Goal: Task Accomplishment & Management: Use online tool/utility

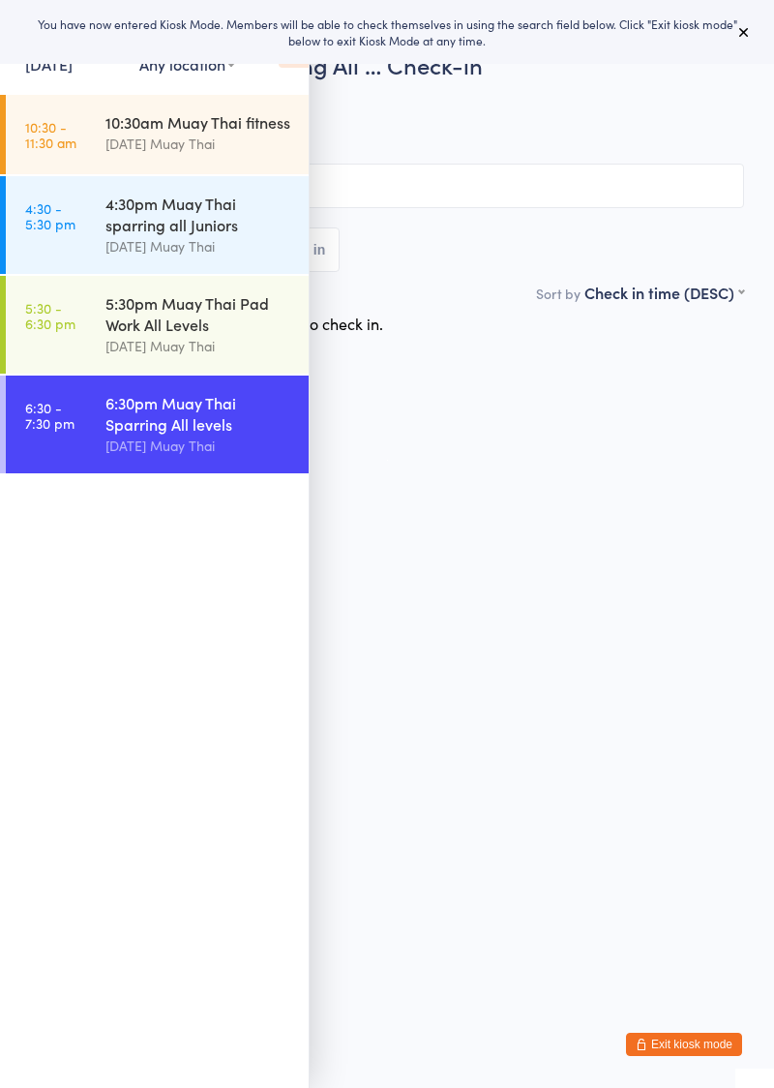
click at [286, 66] on icon at bounding box center [294, 47] width 30 height 41
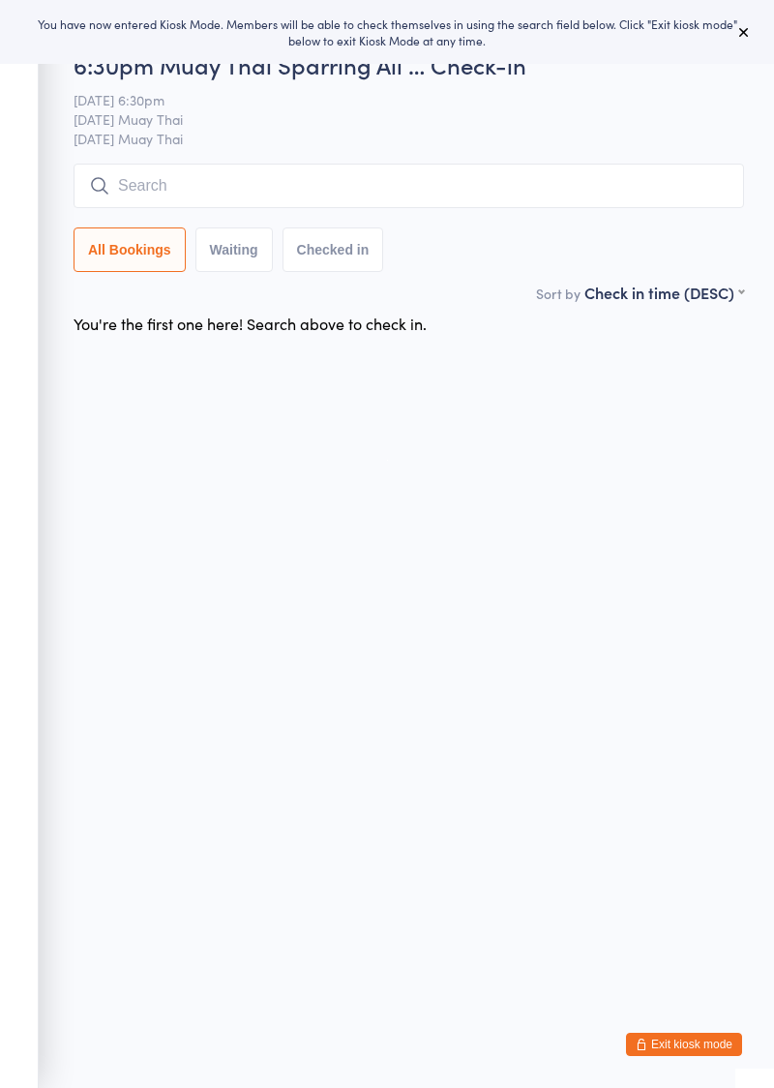
click at [252, 193] on input "search" at bounding box center [409, 186] width 671 height 45
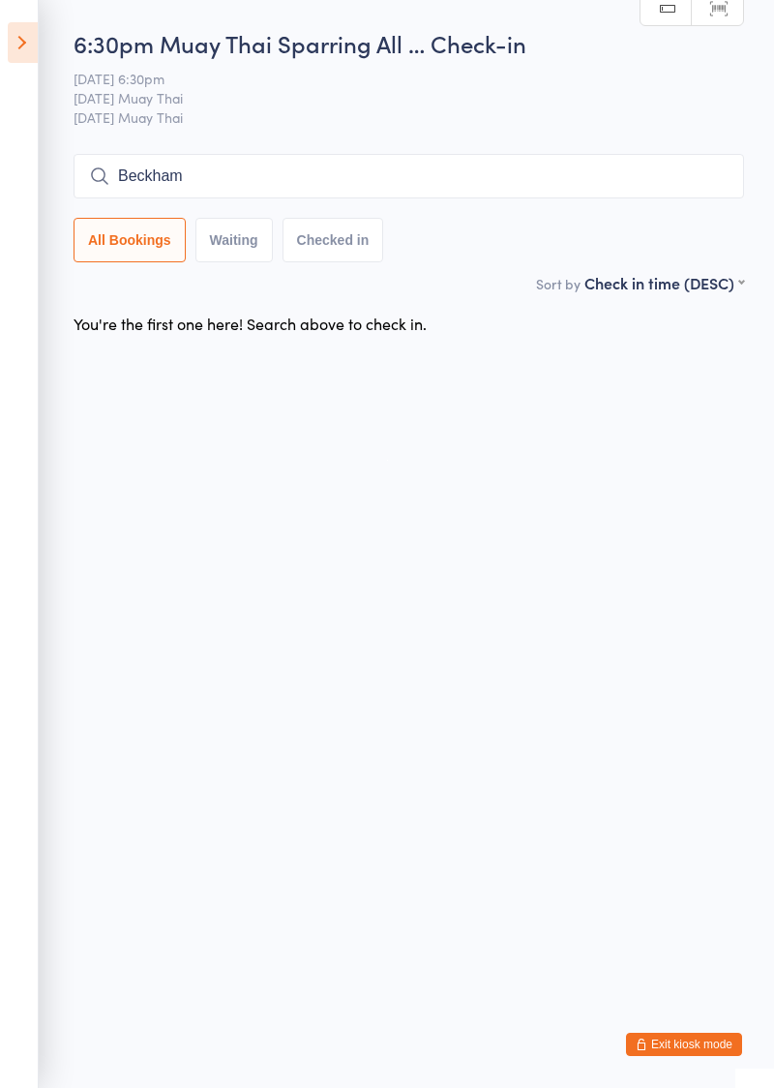
type input "Beckham"
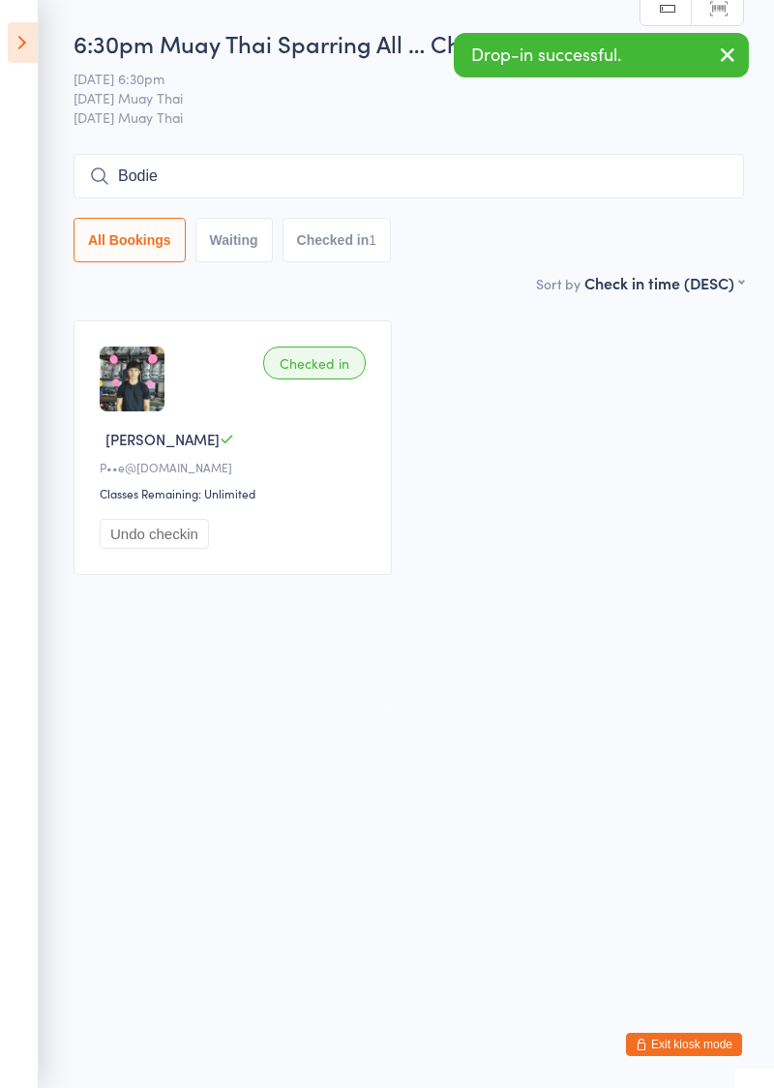
type input "Bodie"
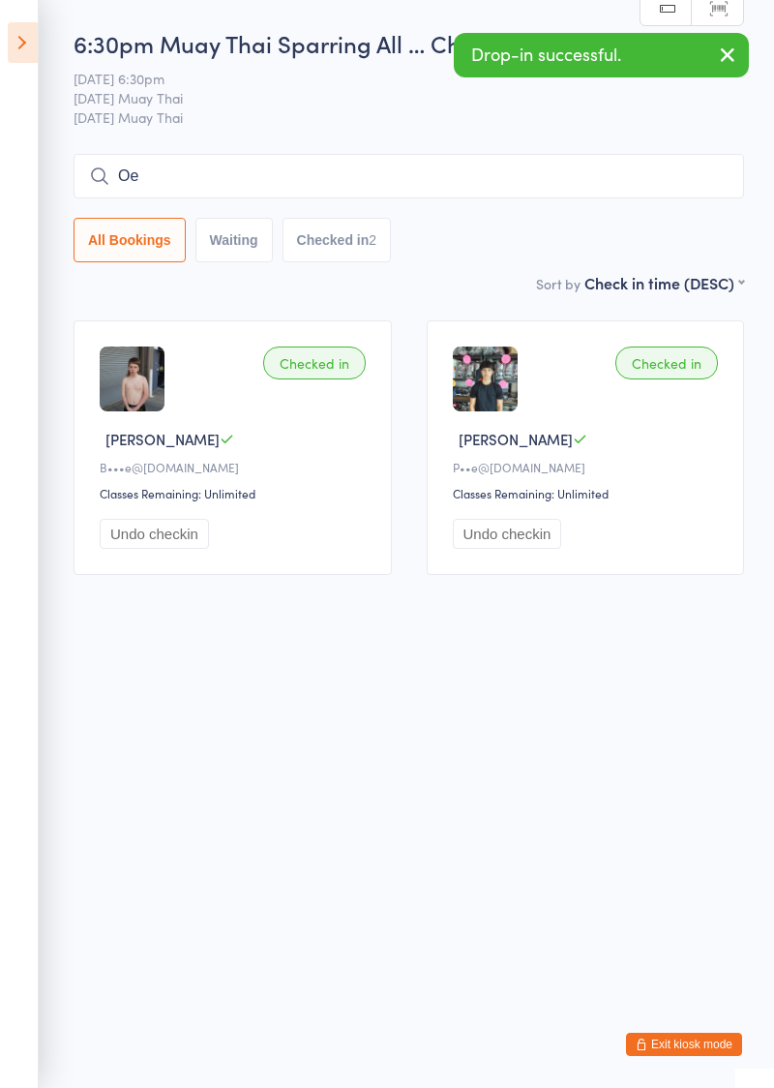
type input "O"
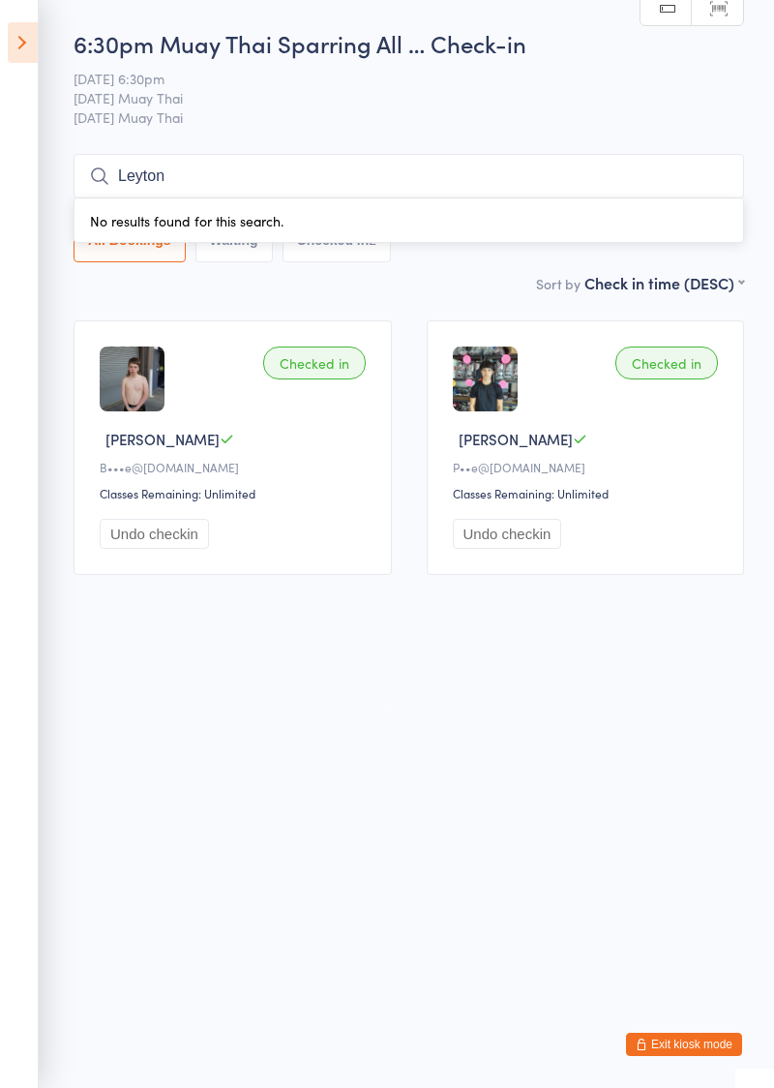
type input "Leyton"
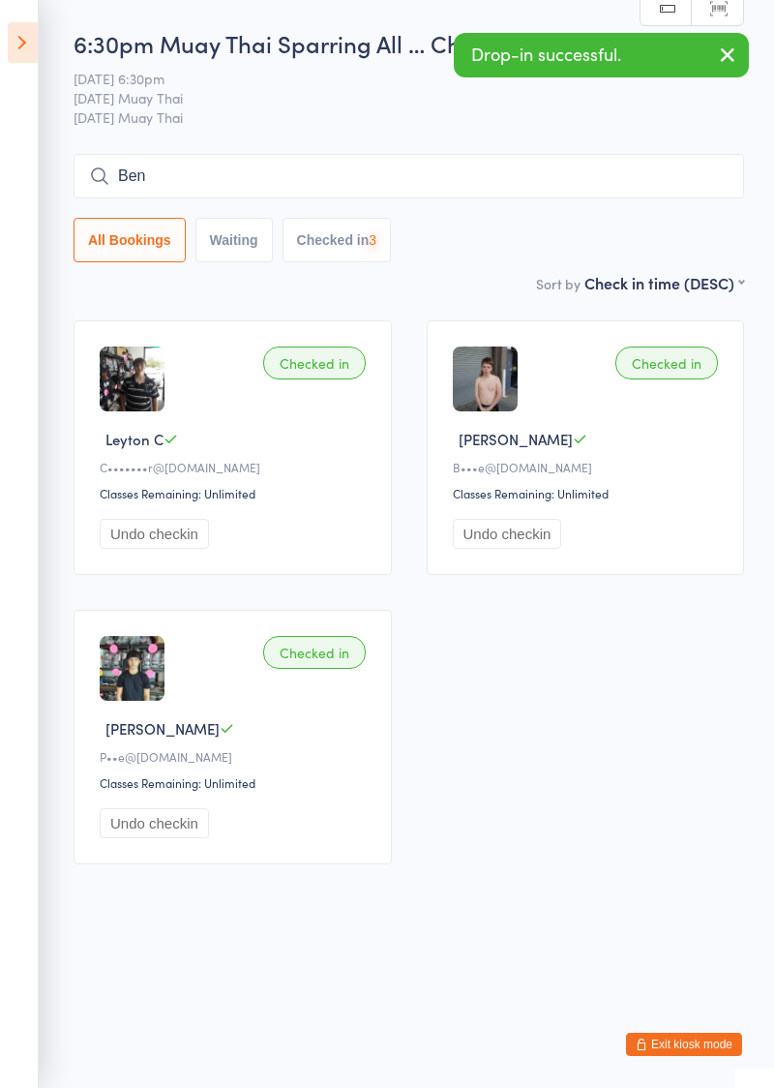
type input "[PERSON_NAME]"
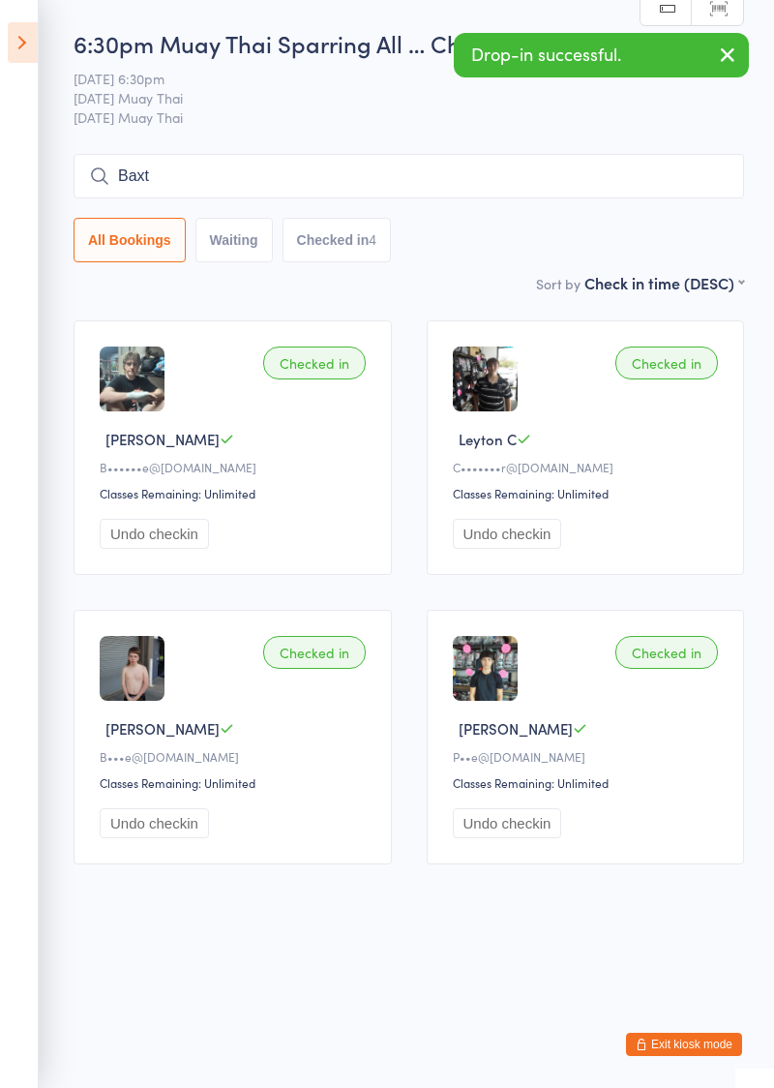
type input "Baxt"
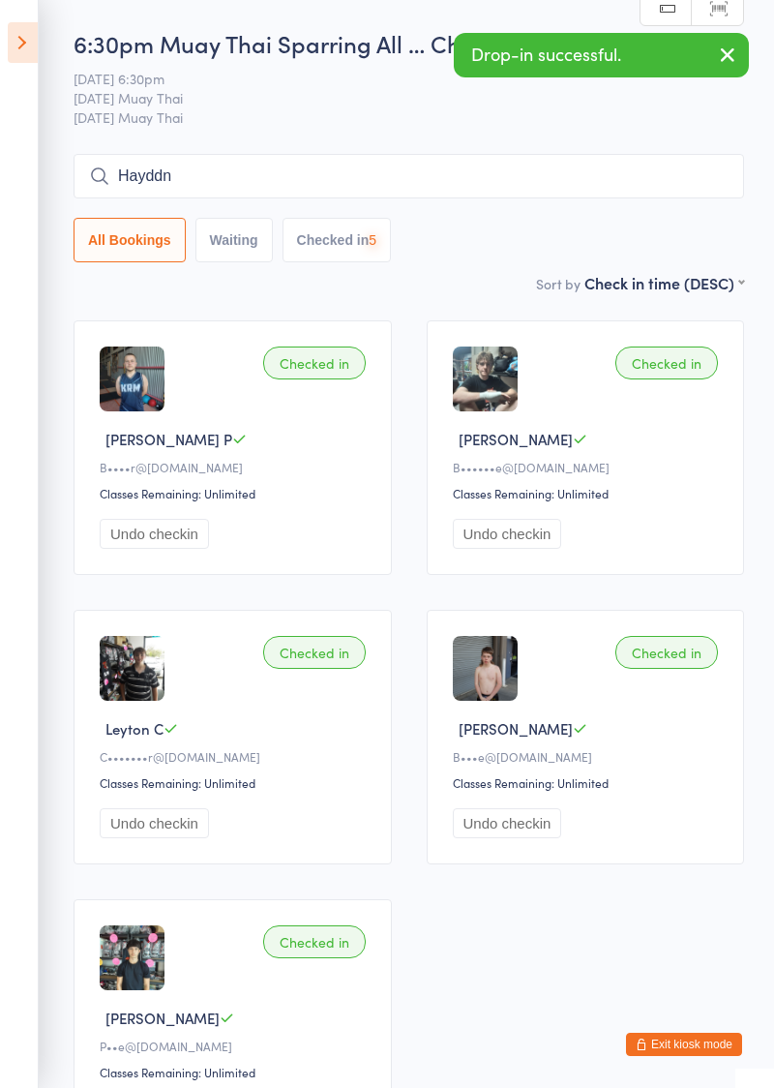
type input "Hayddn"
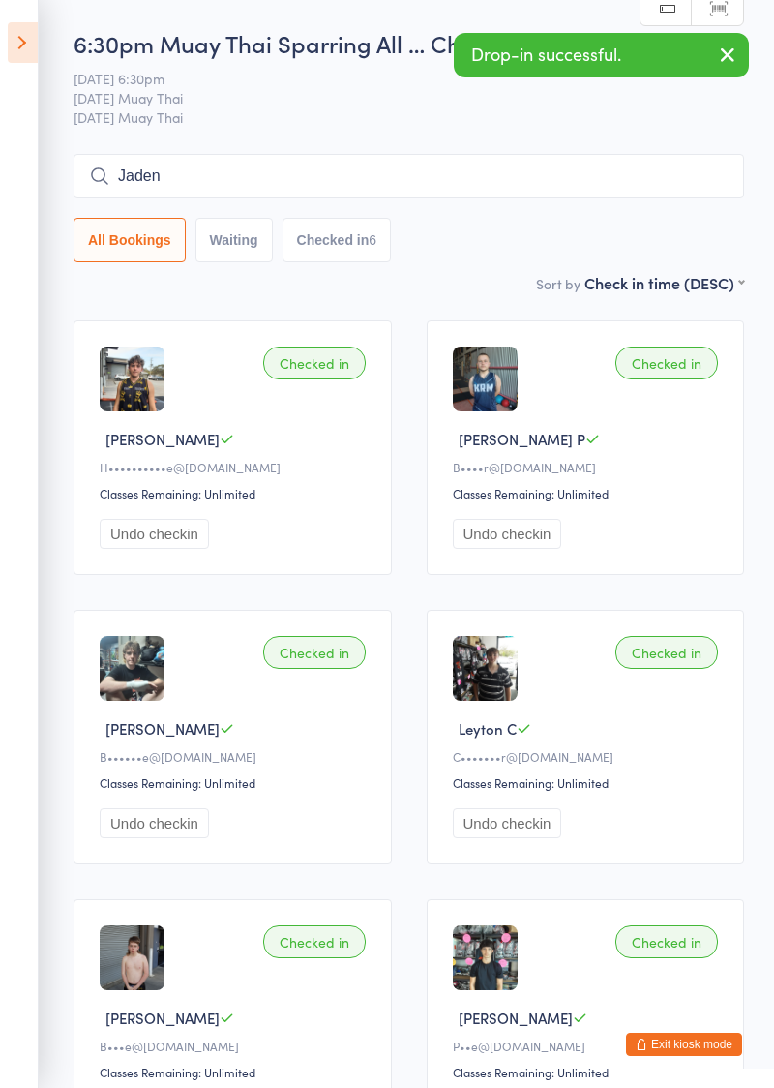
type input "Jaden"
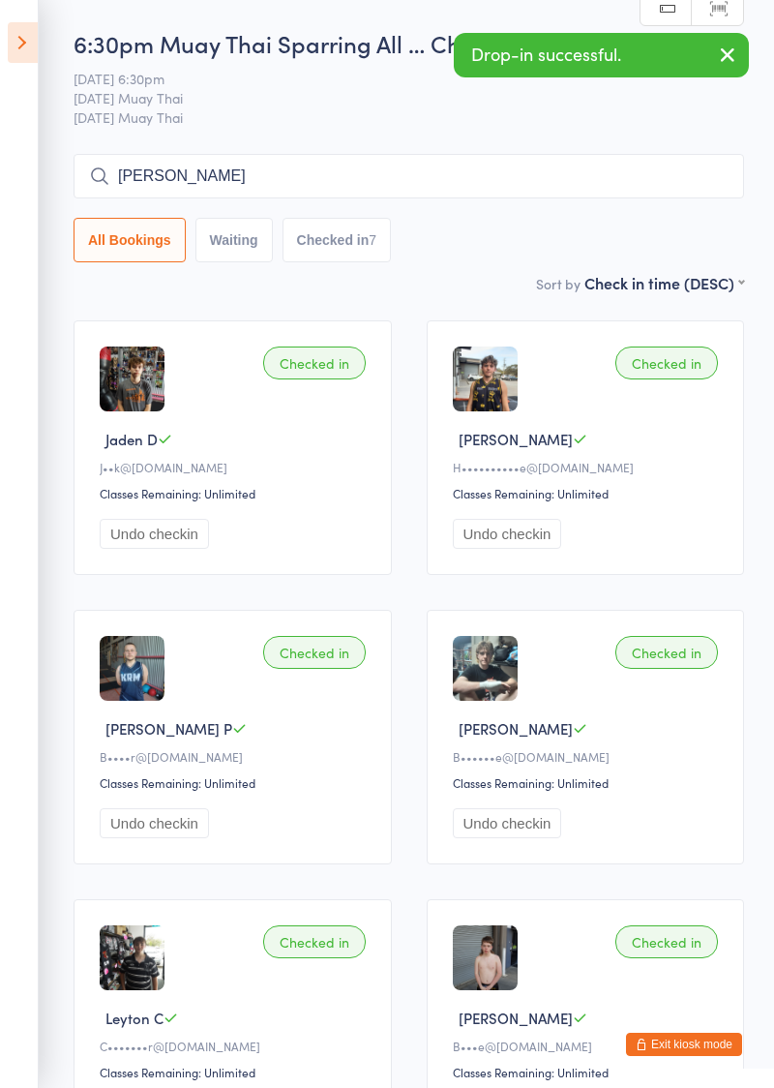
type input "[PERSON_NAME]"
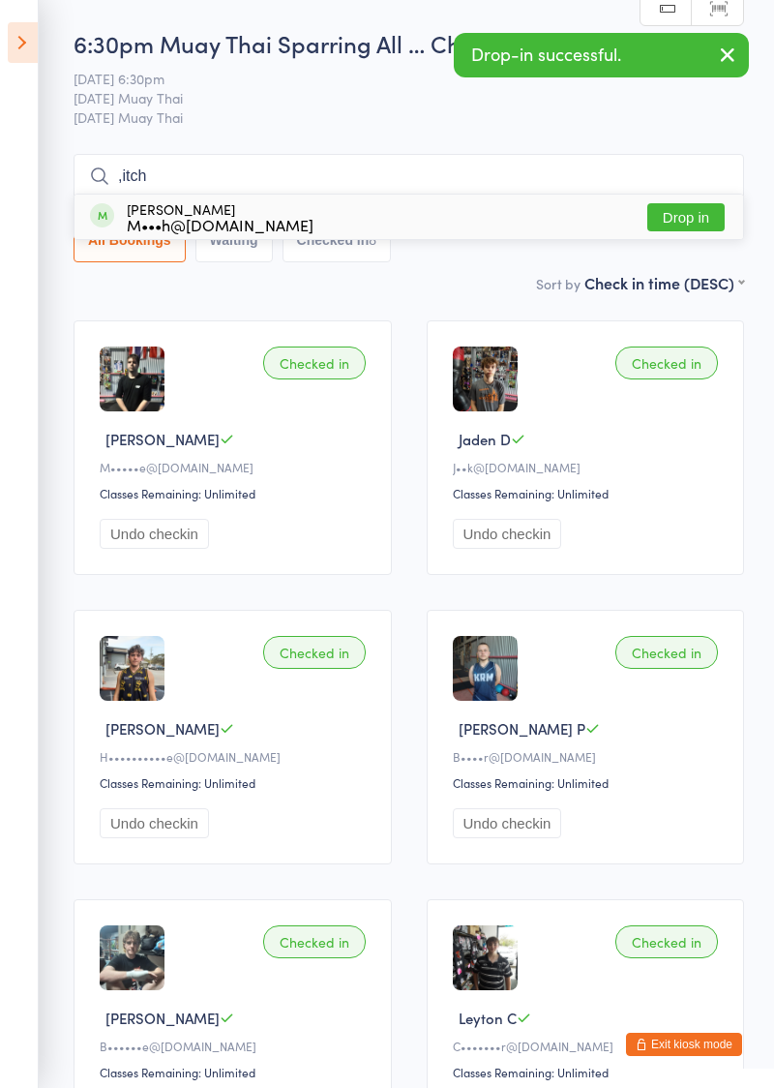
type input ",itch"
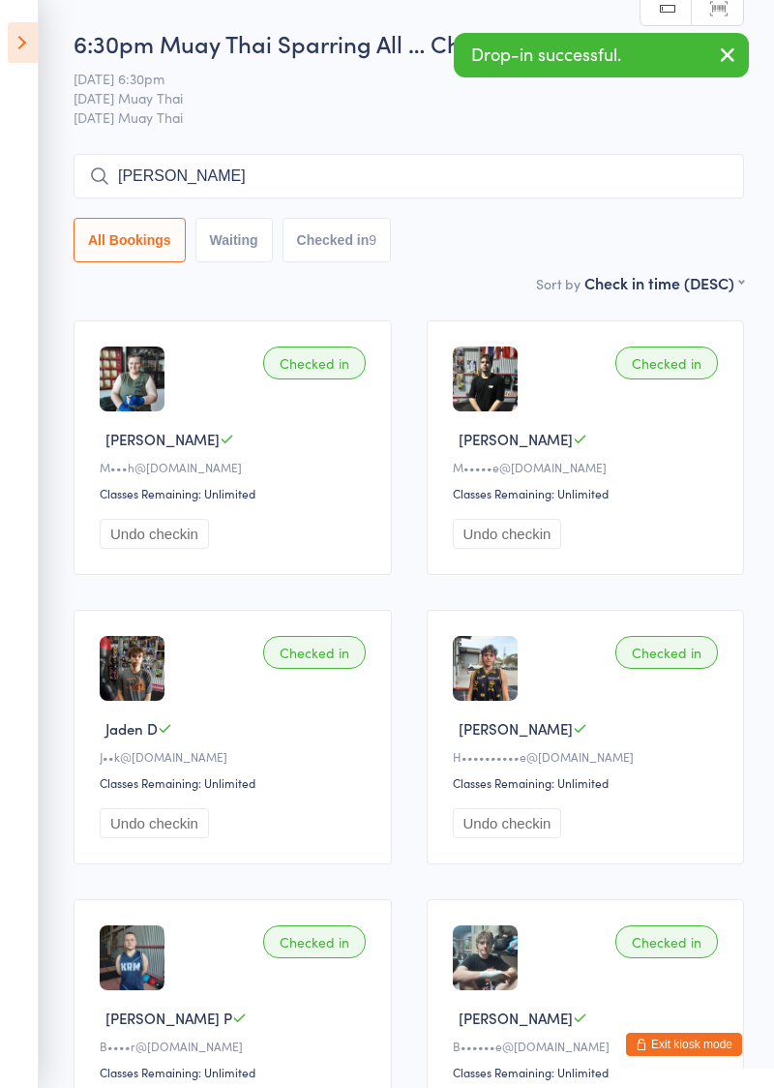
type input "[PERSON_NAME]"
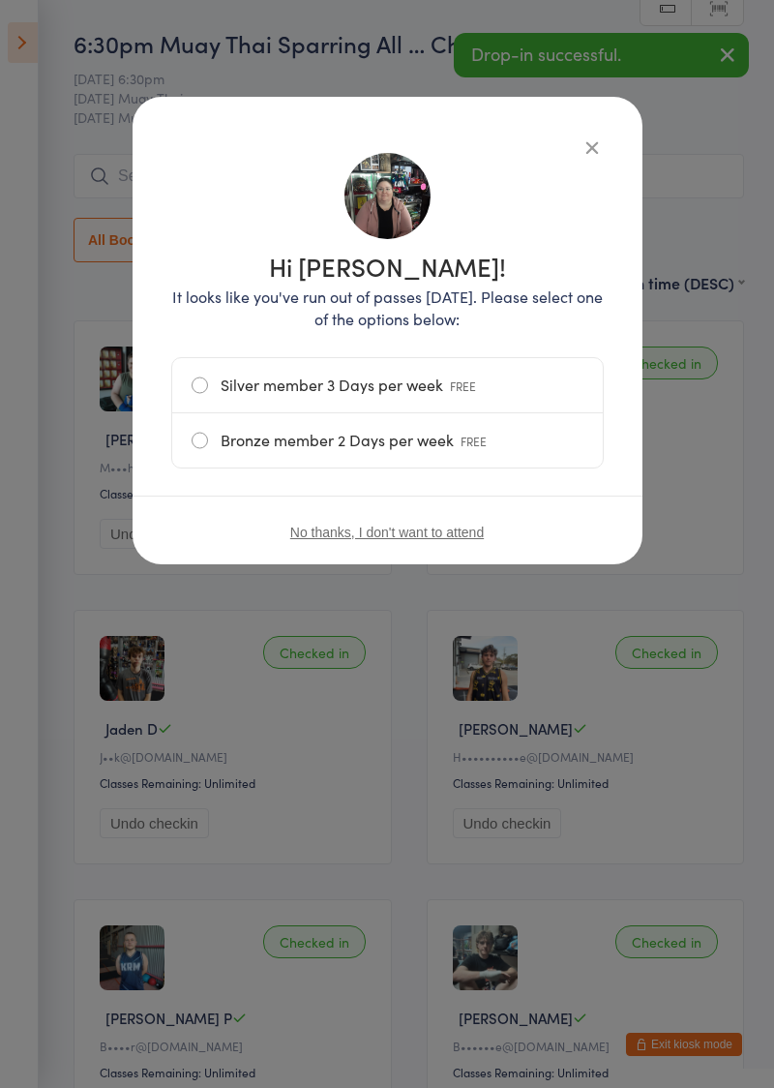
click at [600, 145] on icon "button" at bounding box center [591, 146] width 21 height 21
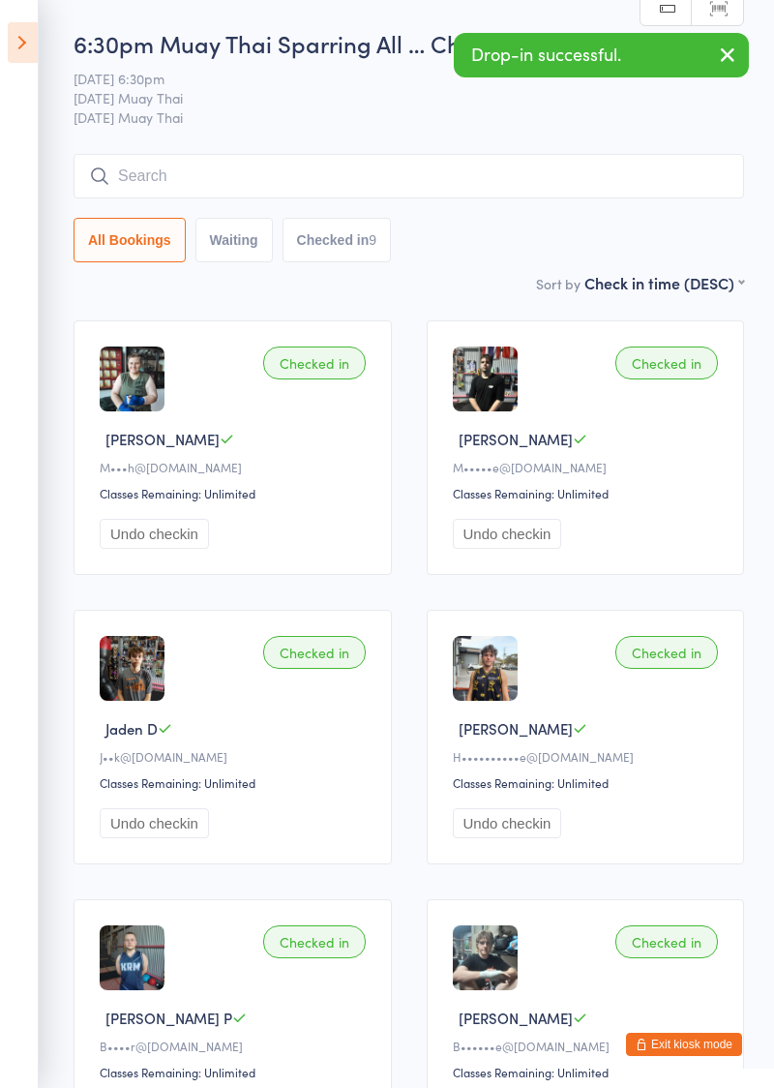
click at [602, 176] on input "search" at bounding box center [409, 176] width 671 height 45
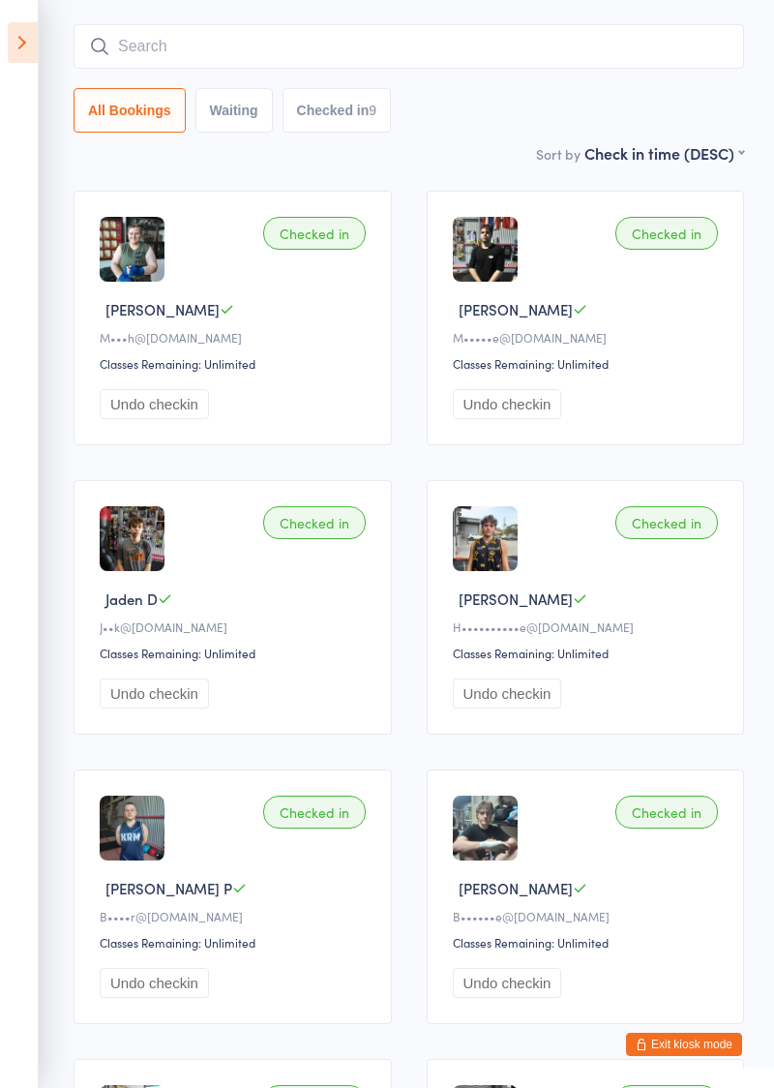
scroll to position [155, 0]
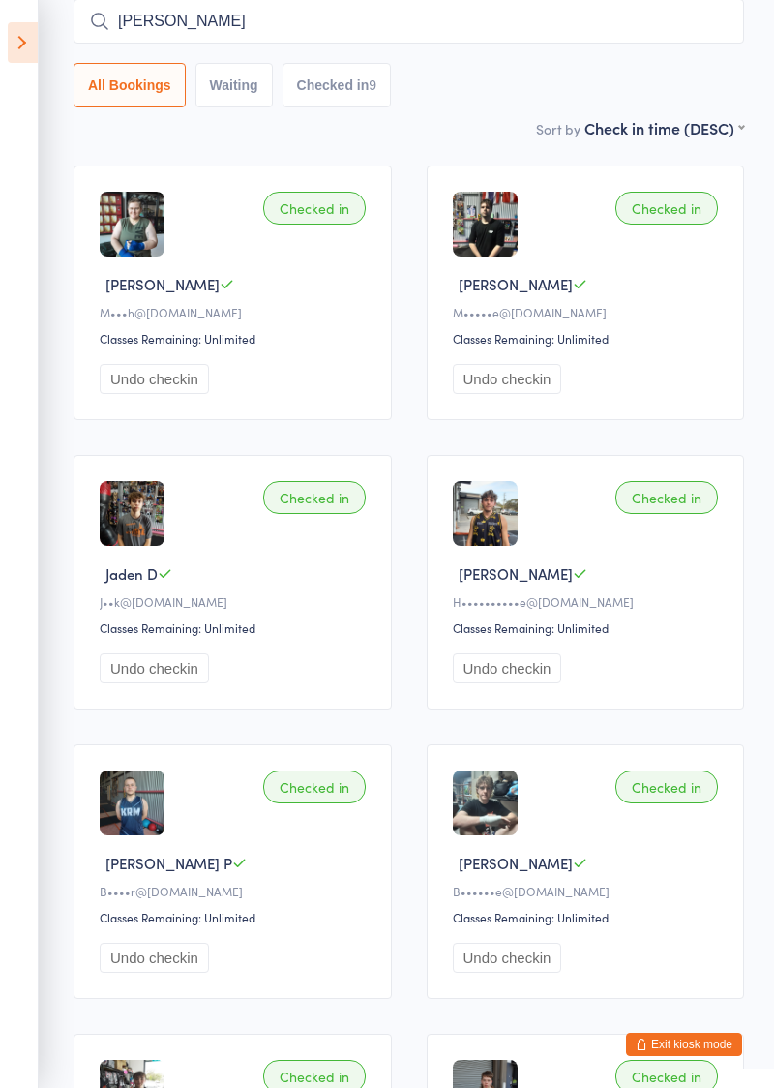
type input "[PERSON_NAME]"
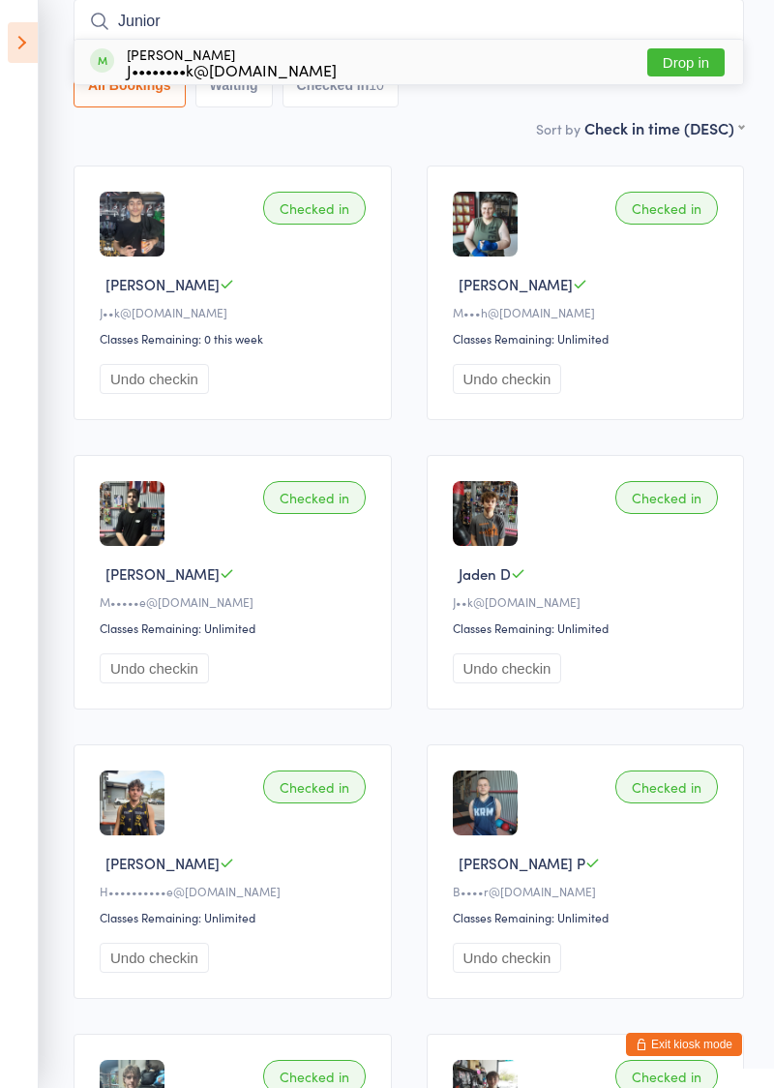
type input "Junior"
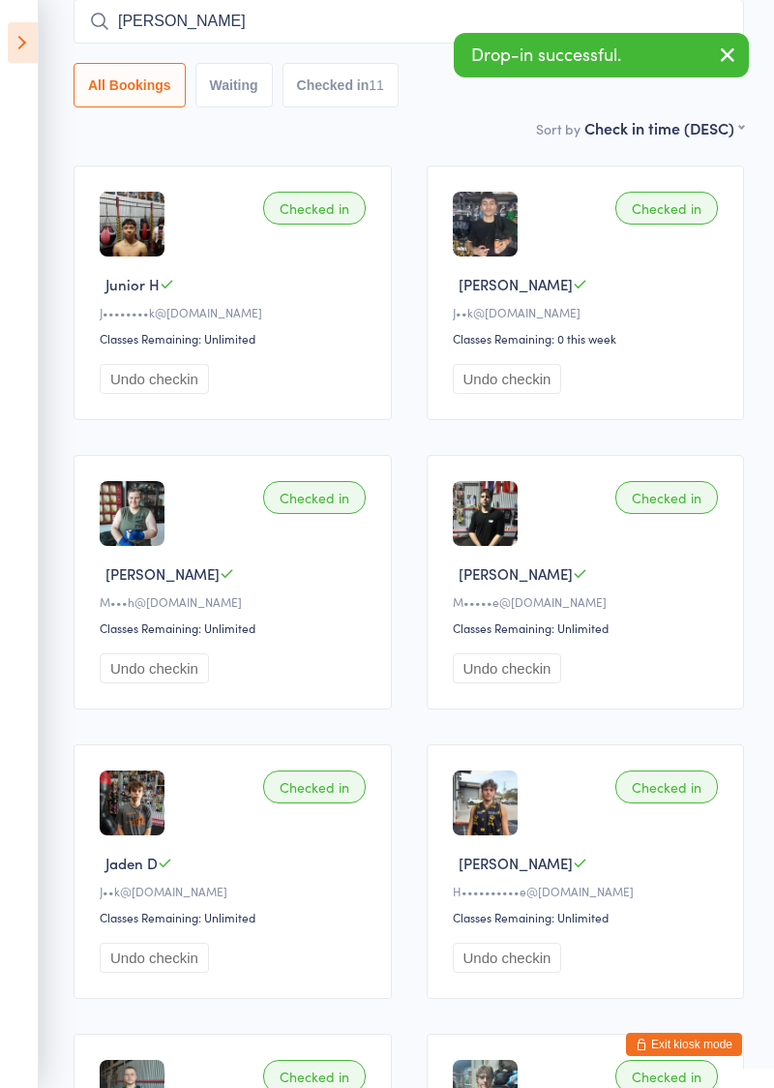
type input "[PERSON_NAME]"
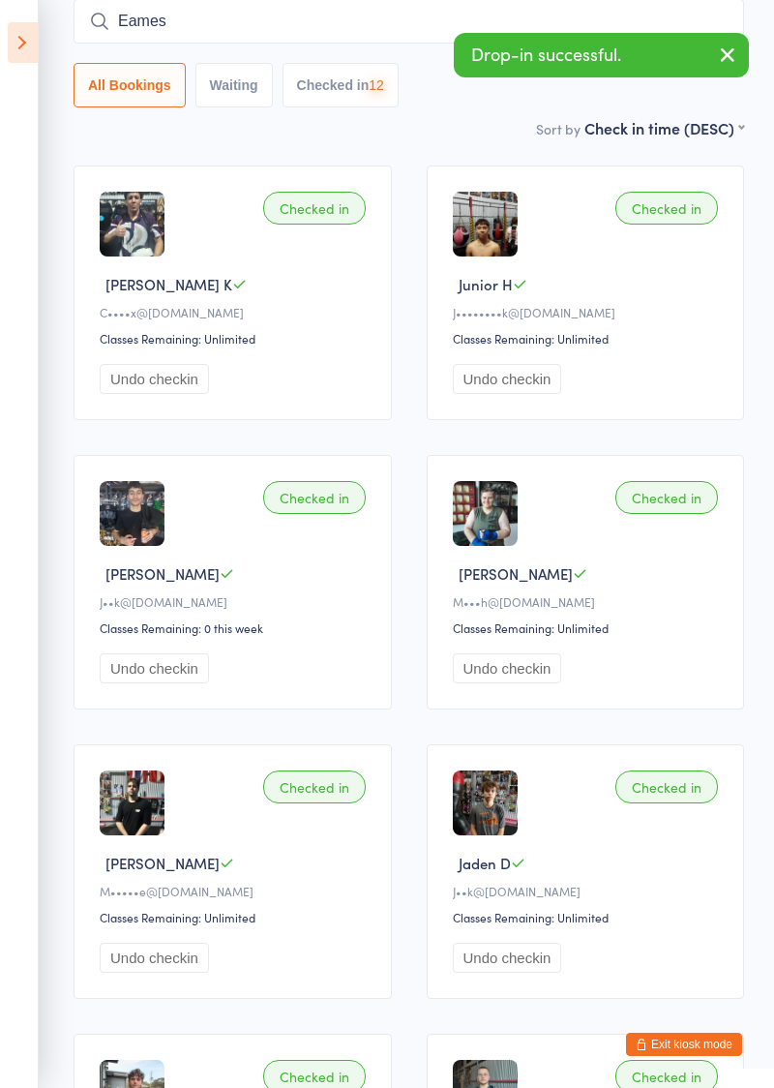
type input "Eames"
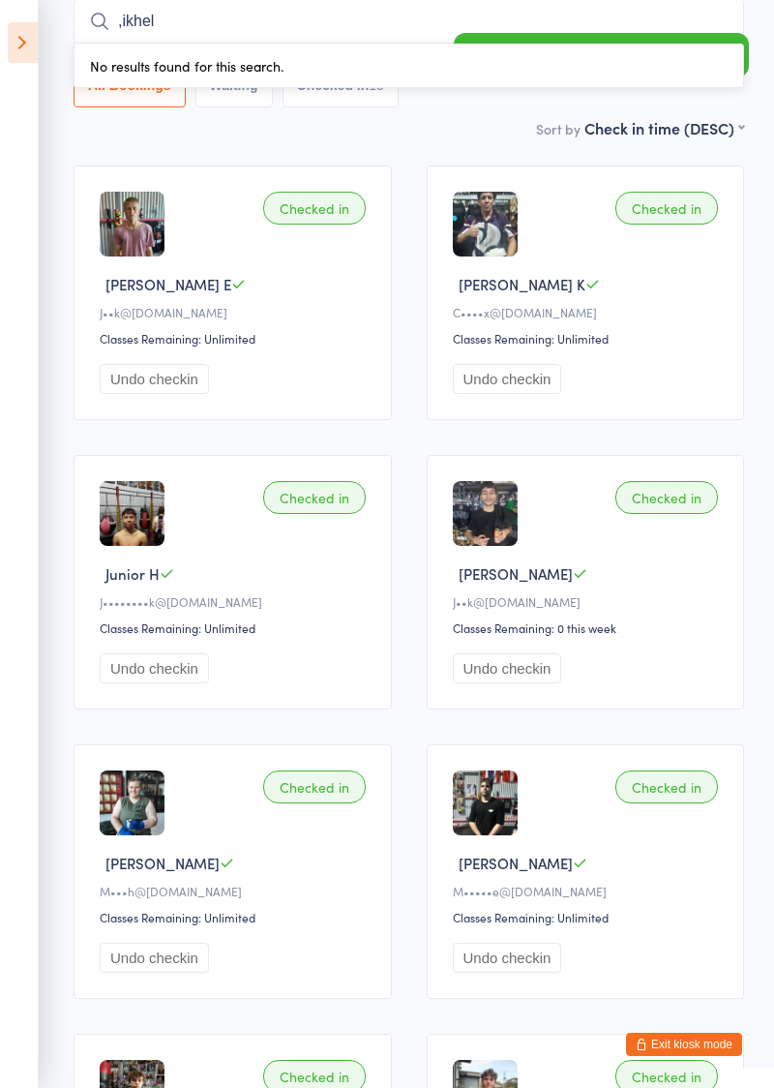
type input ",ikhel"
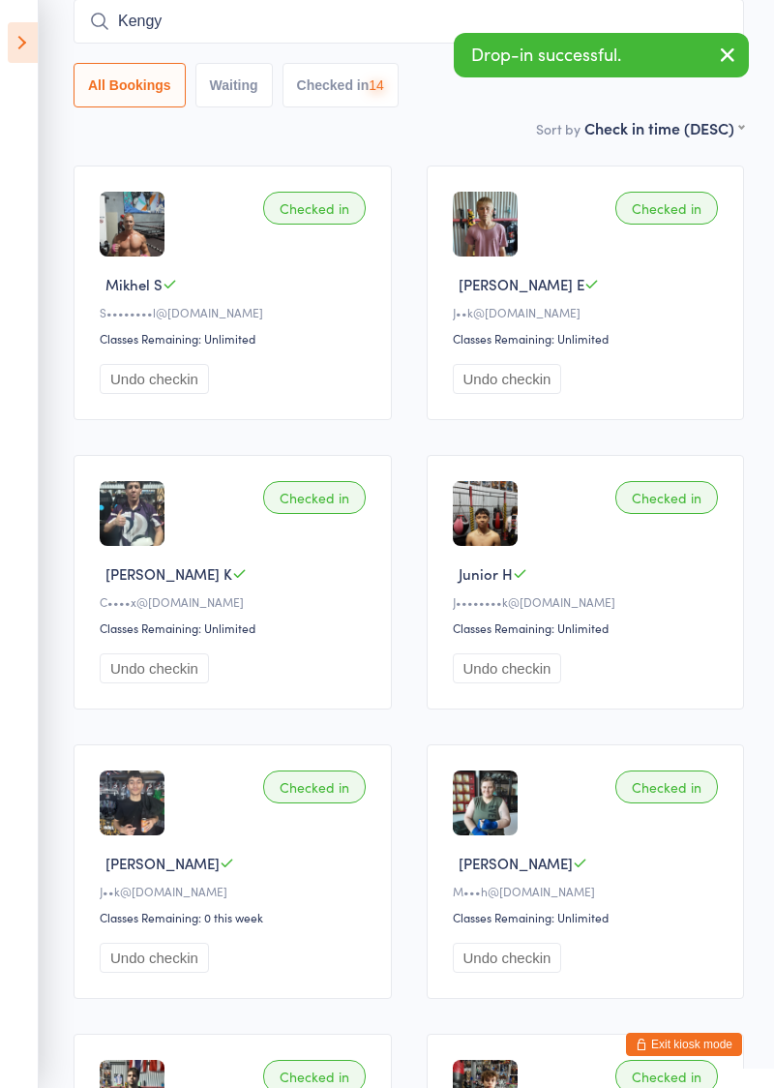
type input "Kengy"
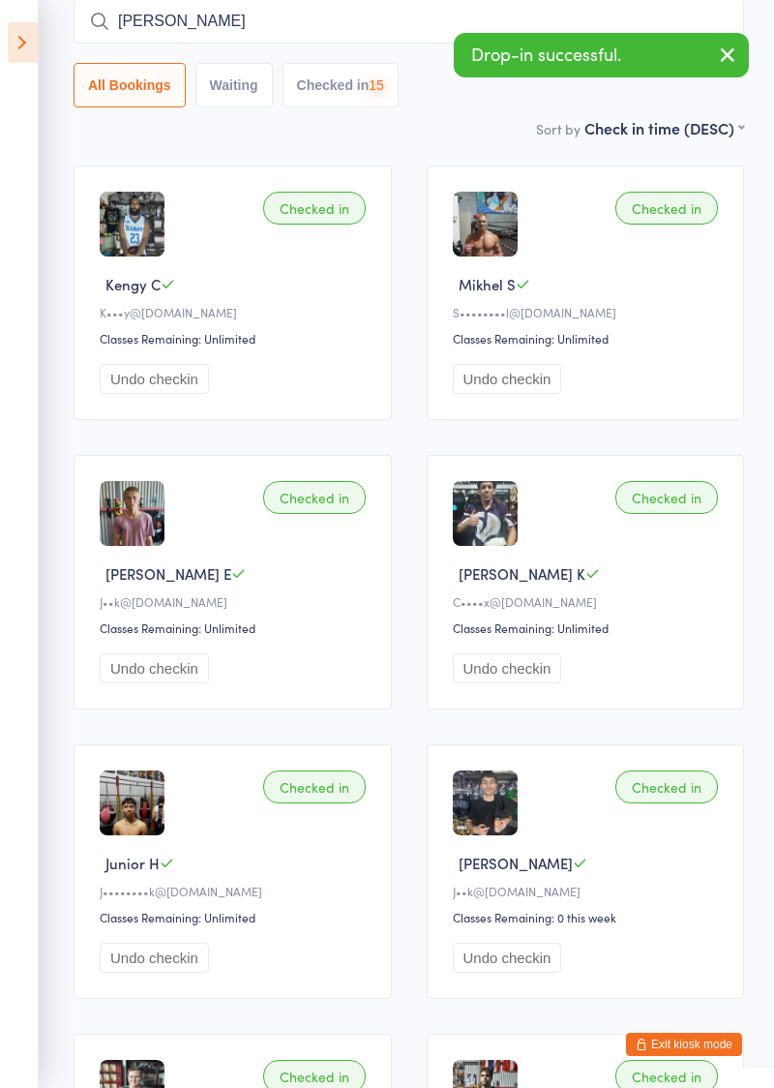
type input "[PERSON_NAME]"
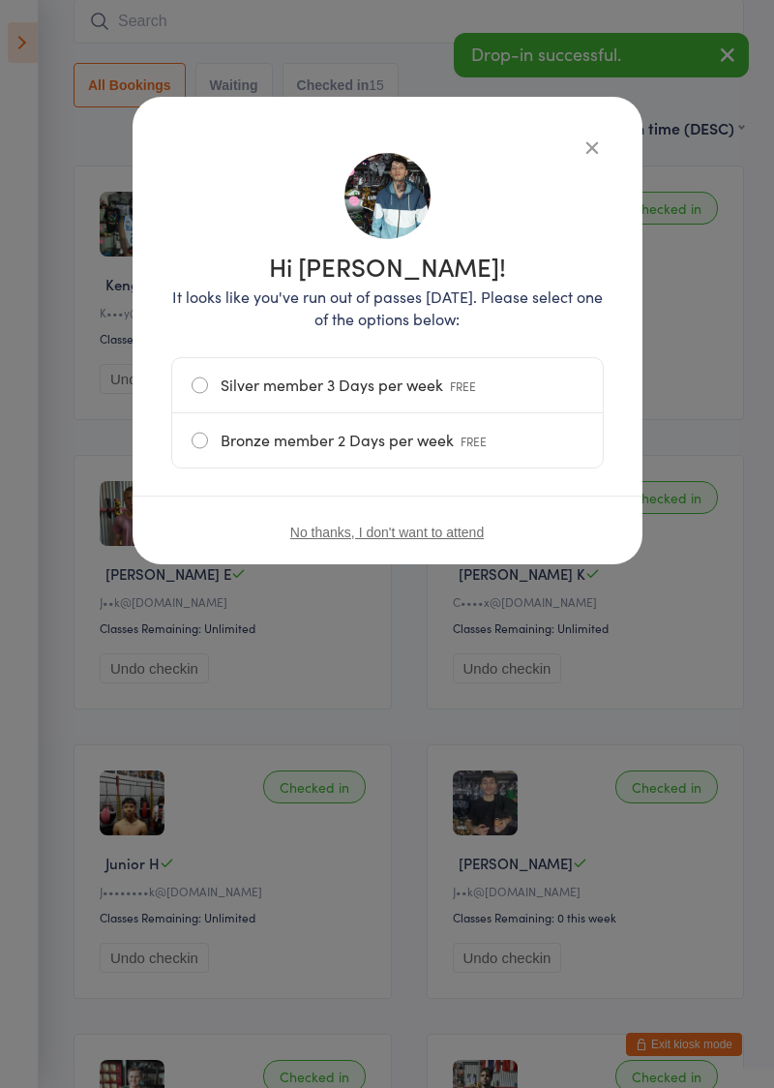
click at [221, 896] on div "Hi [PERSON_NAME]! It looks like you've run out of passes [DATE]. Please select …" at bounding box center [387, 544] width 774 height 1088
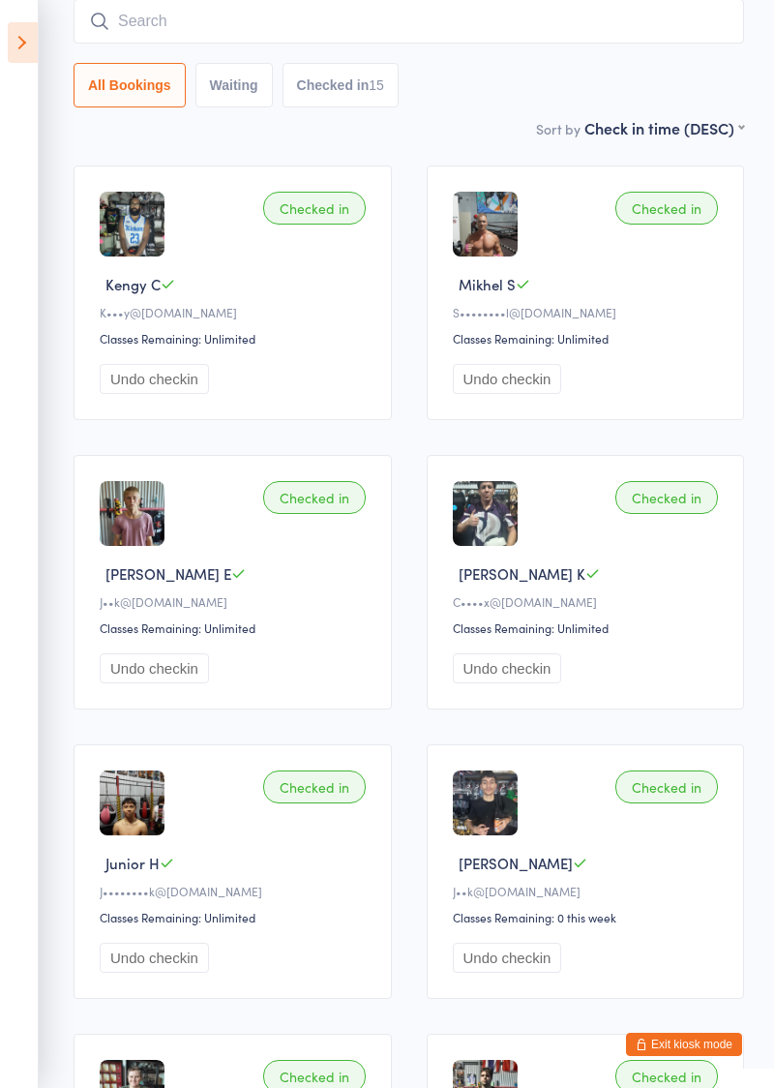
click at [472, 15] on input "search" at bounding box center [409, 21] width 671 height 45
type input "Brsndon"
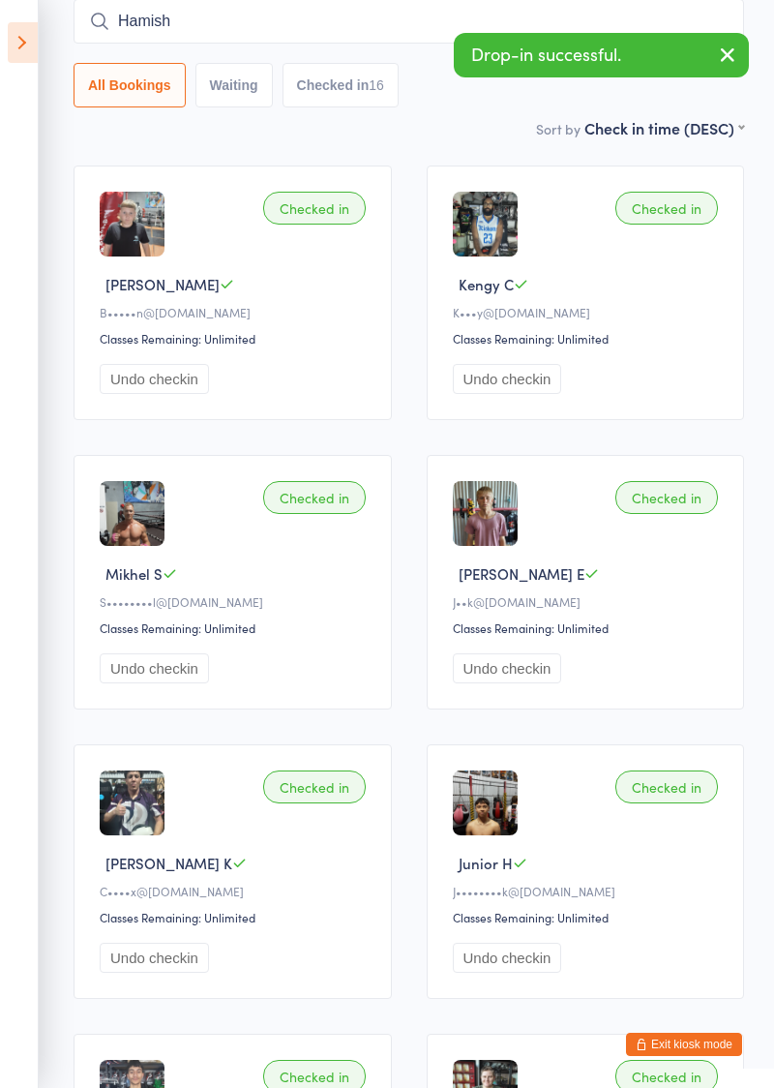
type input "Hamish"
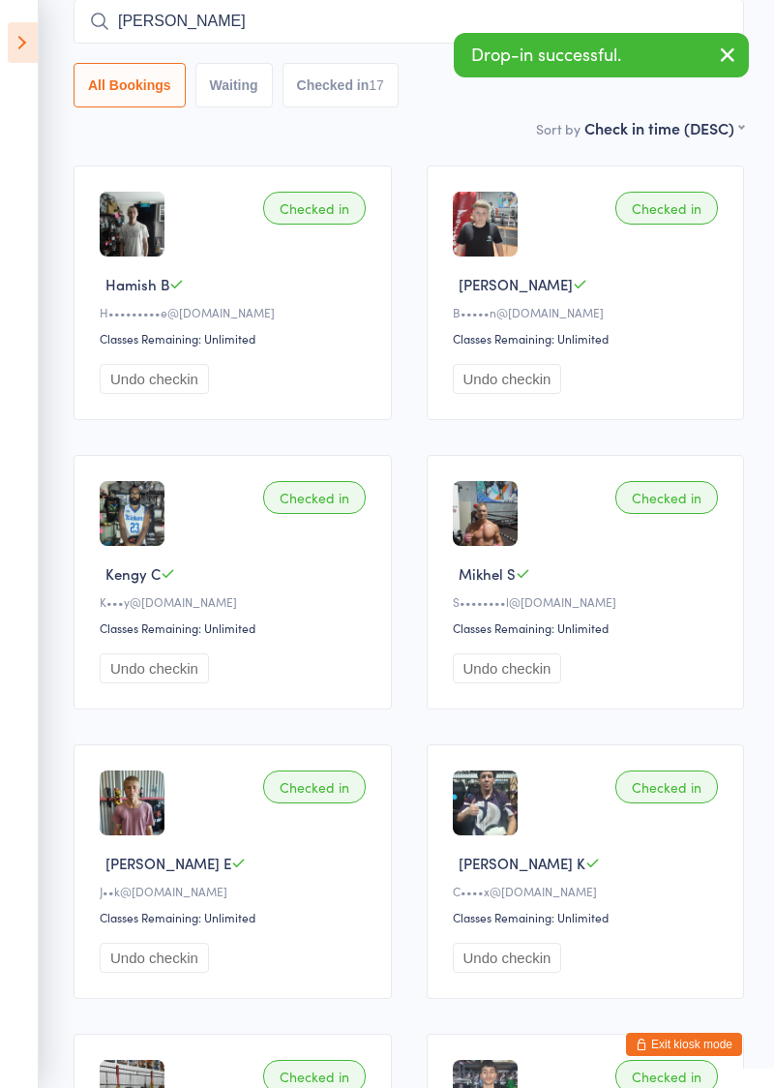
type input "[PERSON_NAME]"
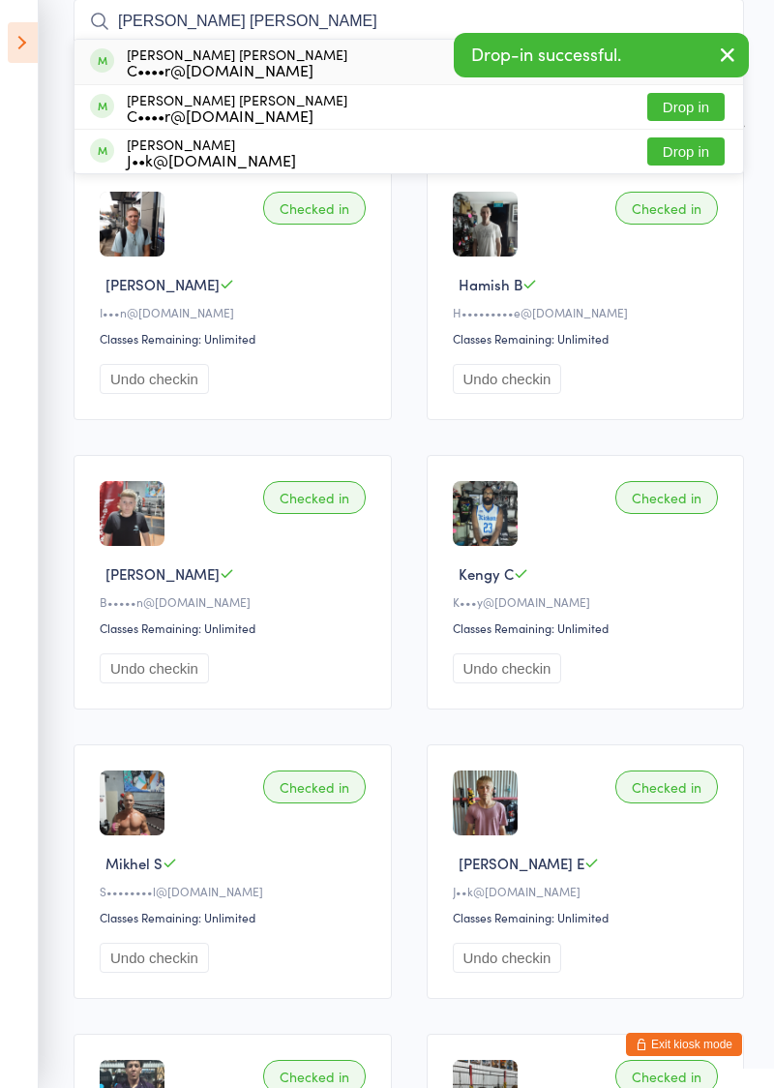
type input "[PERSON_NAME] [PERSON_NAME]"
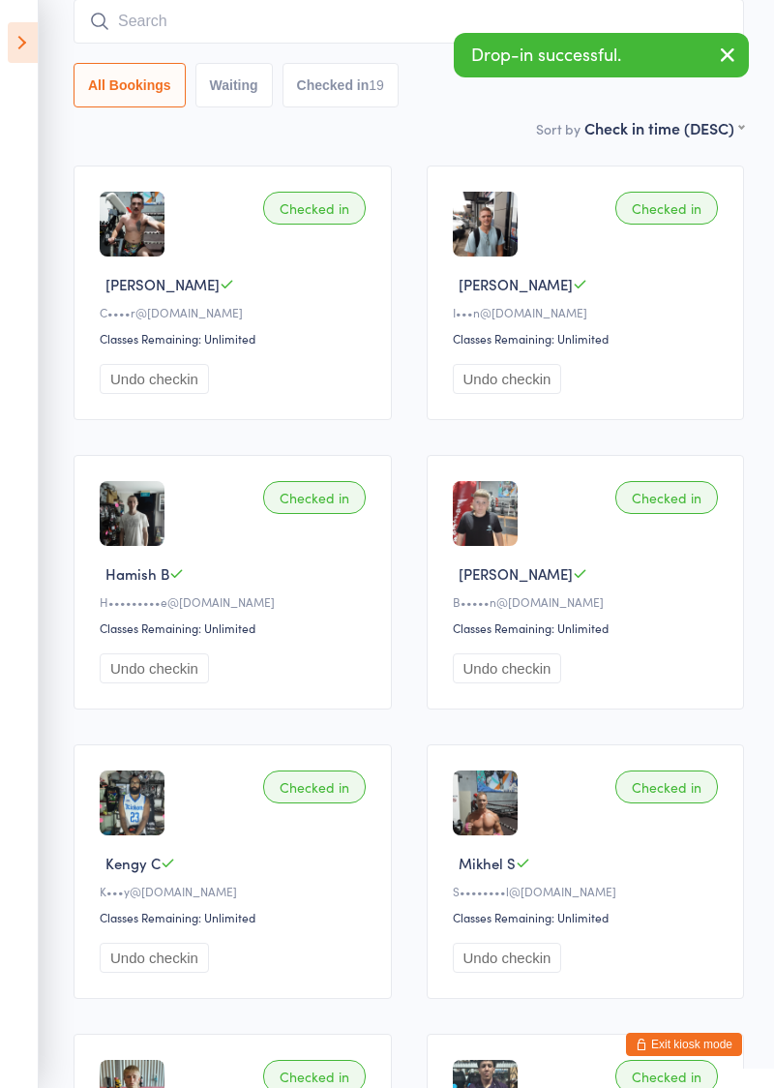
click at [23, 43] on icon at bounding box center [23, 42] width 30 height 41
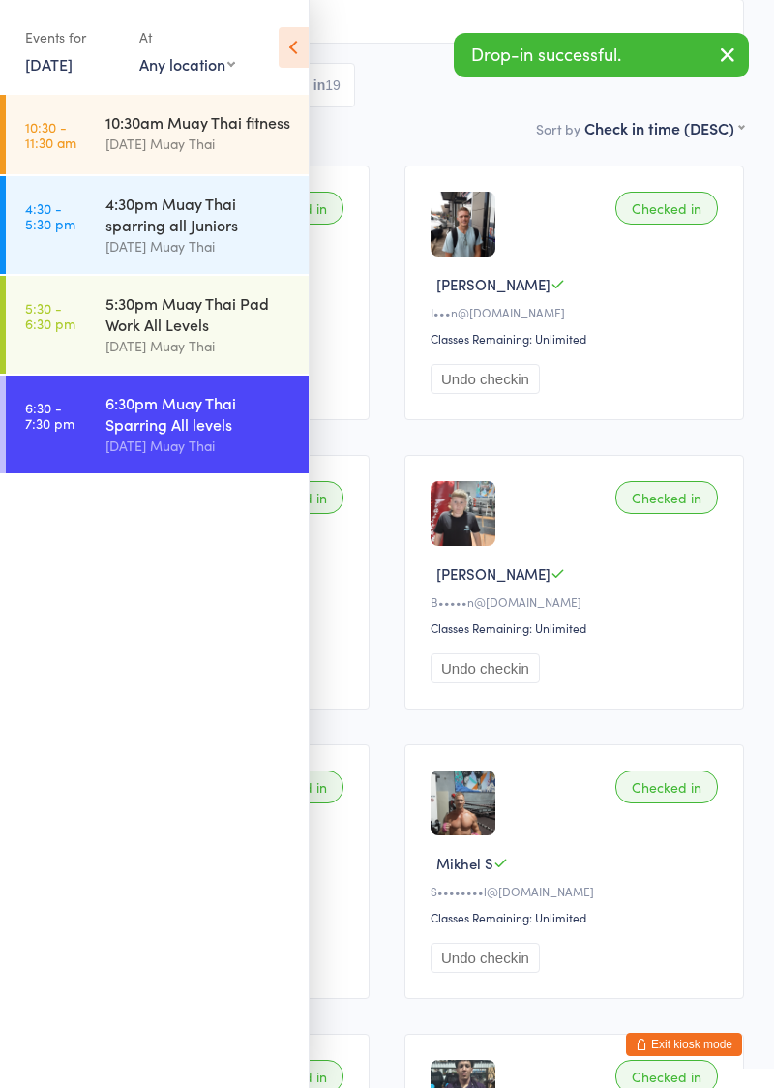
click at [685, 1048] on button "Exit kiosk mode" at bounding box center [684, 1043] width 116 height 23
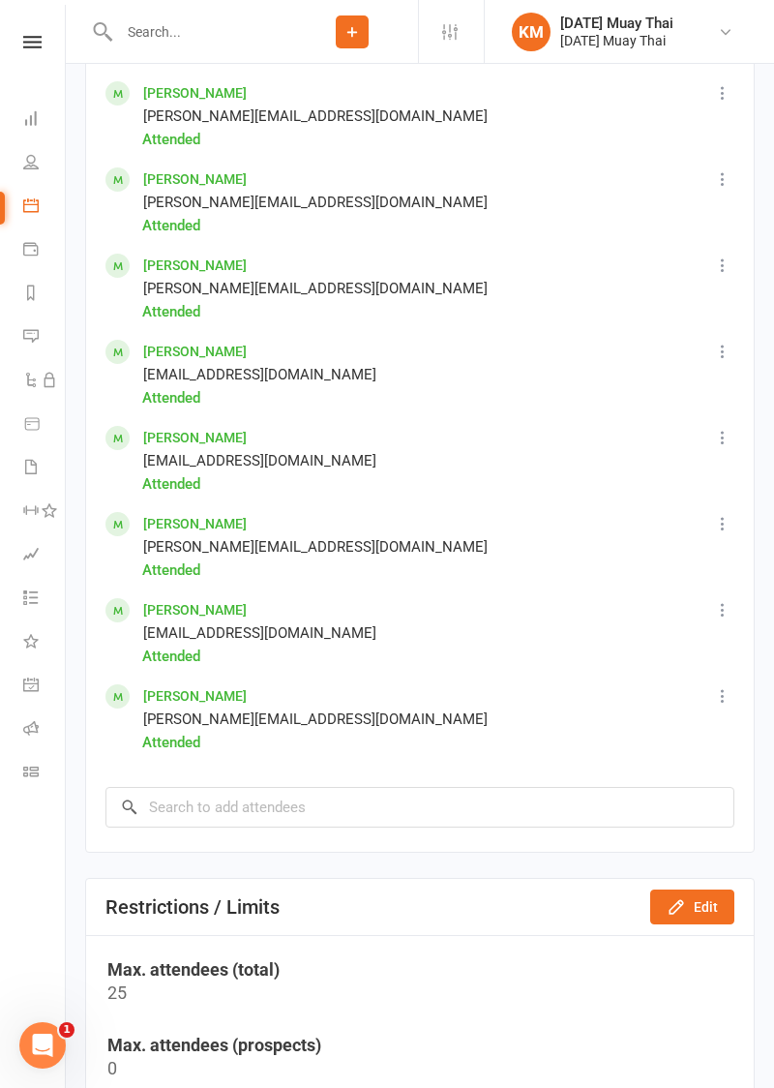
scroll to position [2233, 0]
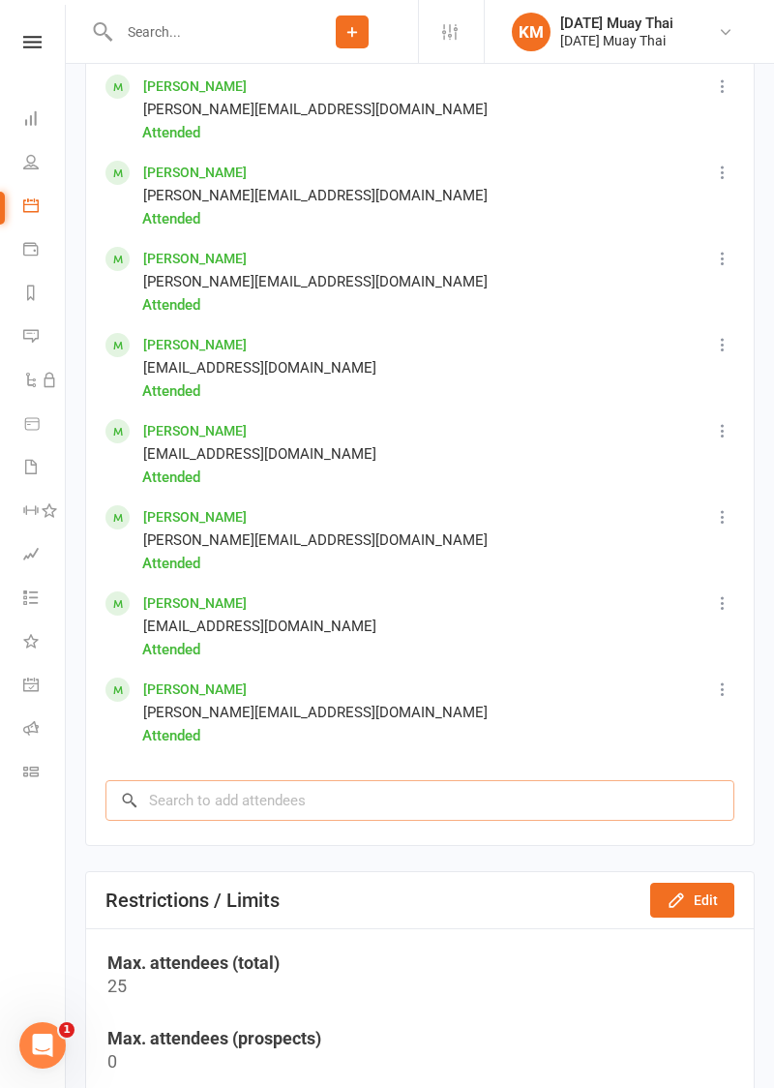
click at [155, 807] on input "search" at bounding box center [419, 800] width 629 height 41
type input "[PERSON_NAME]"
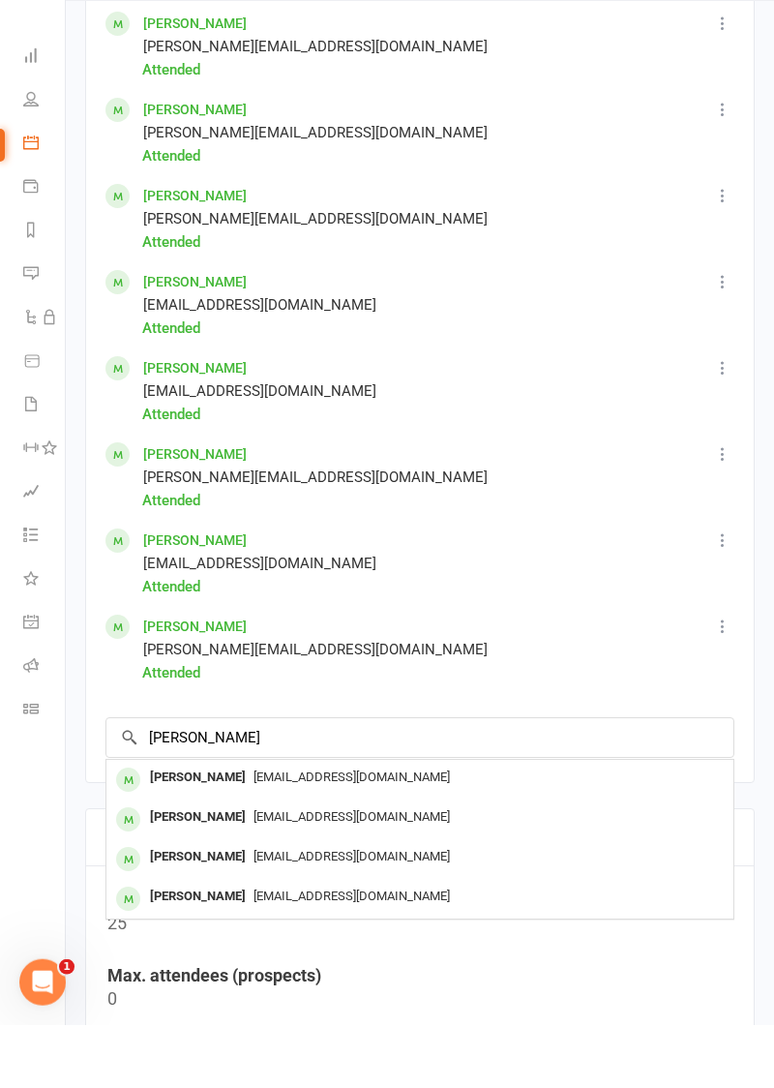
click at [151, 843] on div "[PERSON_NAME]" at bounding box center [197, 840] width 111 height 28
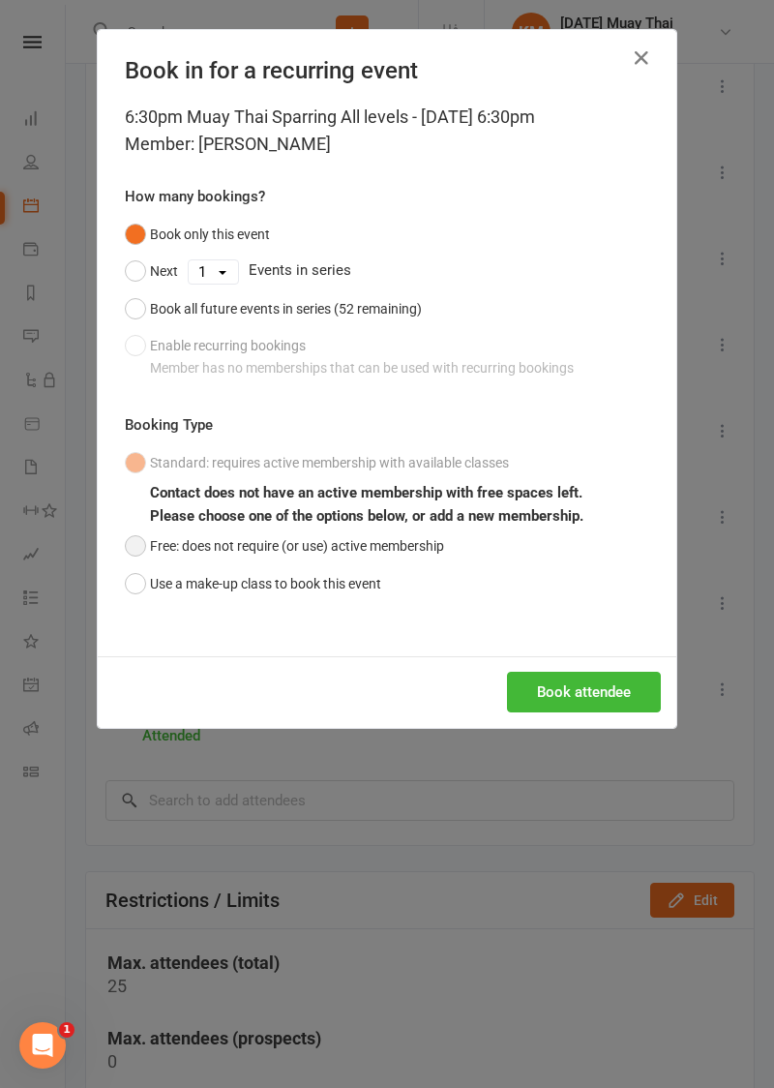
click at [126, 537] on button "Free: does not require (or use) active membership" at bounding box center [284, 545] width 319 height 37
click at [586, 693] on button "Book attendee" at bounding box center [584, 691] width 154 height 41
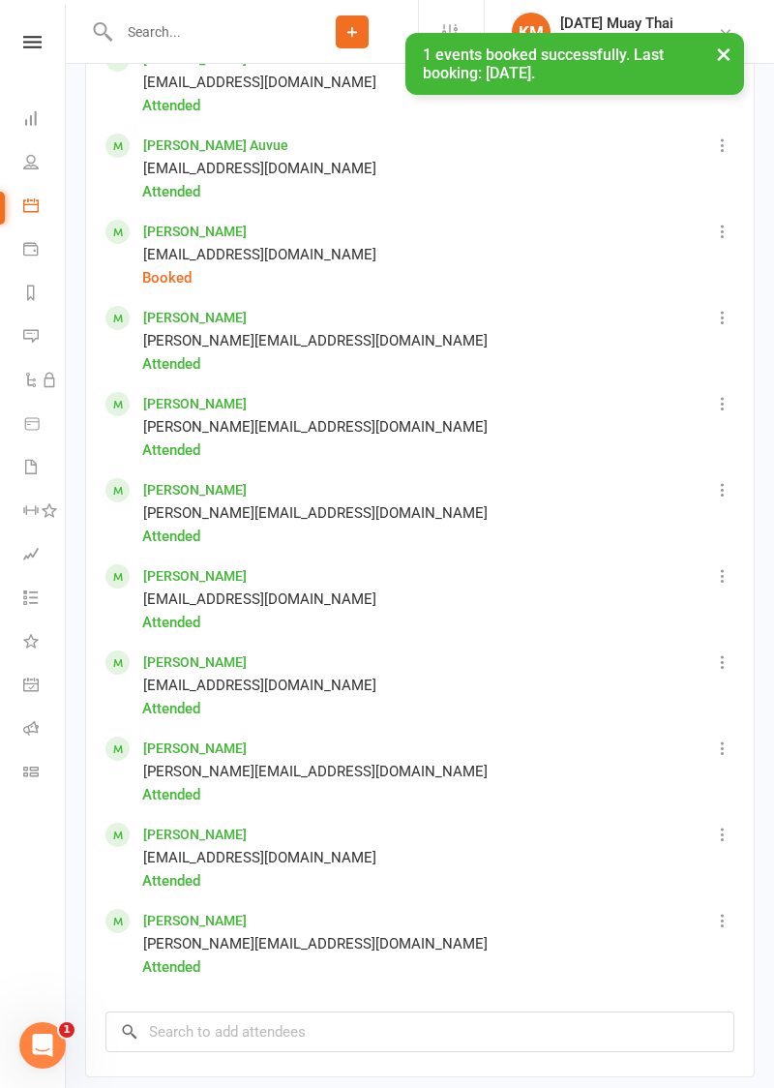
scroll to position [2088, 0]
click at [727, 226] on icon at bounding box center [722, 231] width 19 height 19
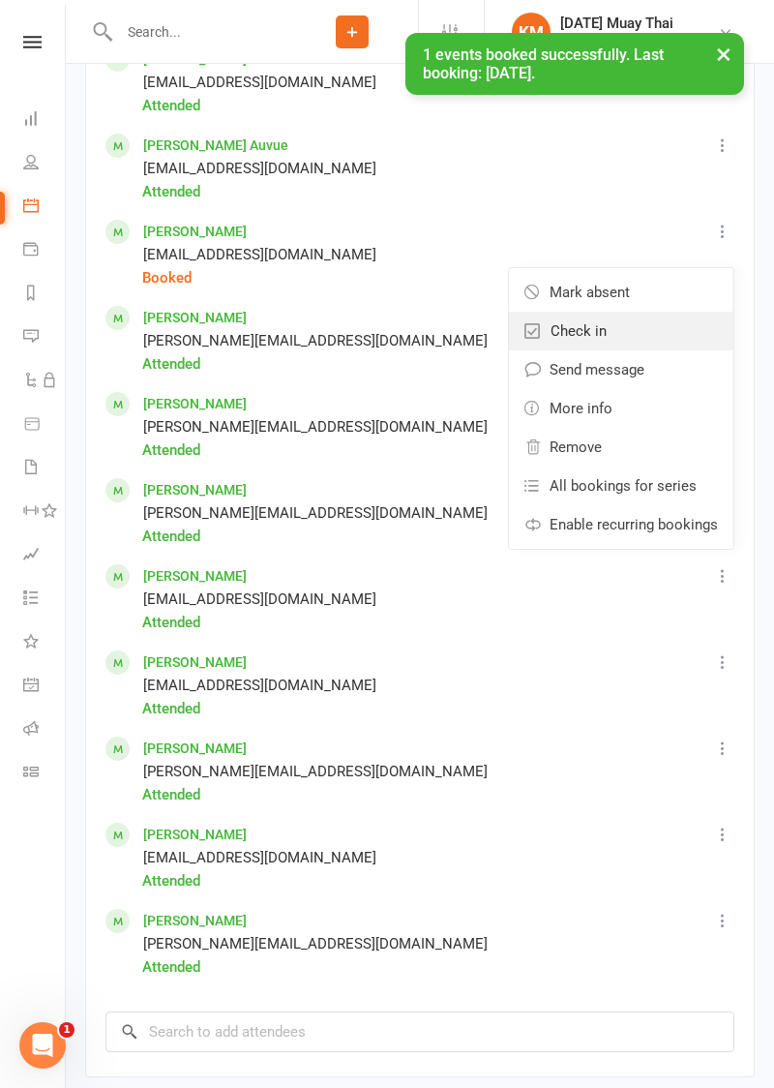
click at [616, 324] on link "Check in" at bounding box center [621, 331] width 224 height 39
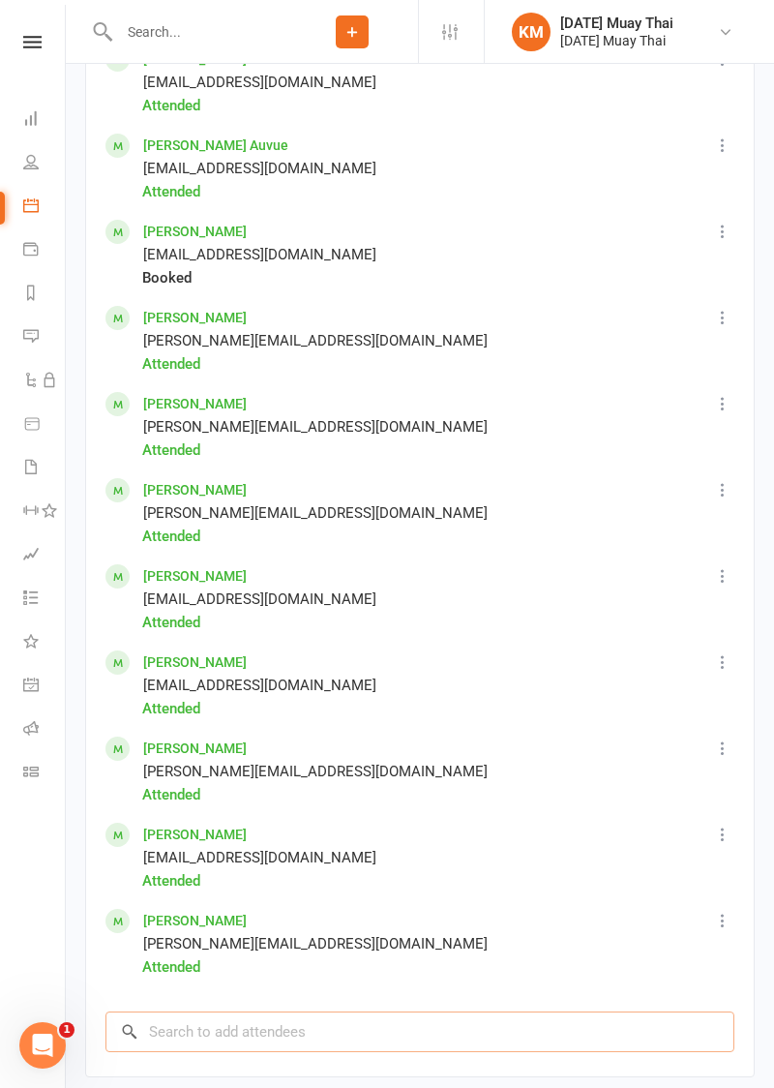
click at [155, 1035] on input "search" at bounding box center [419, 1031] width 629 height 41
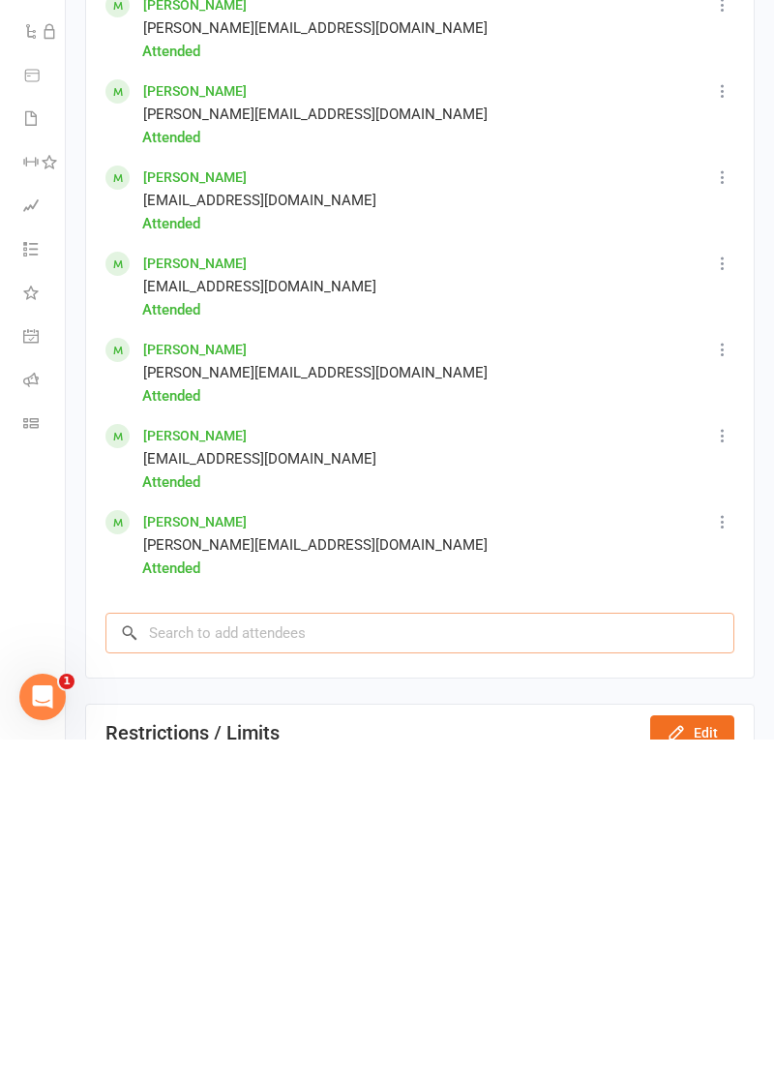
scroll to position [2399, 0]
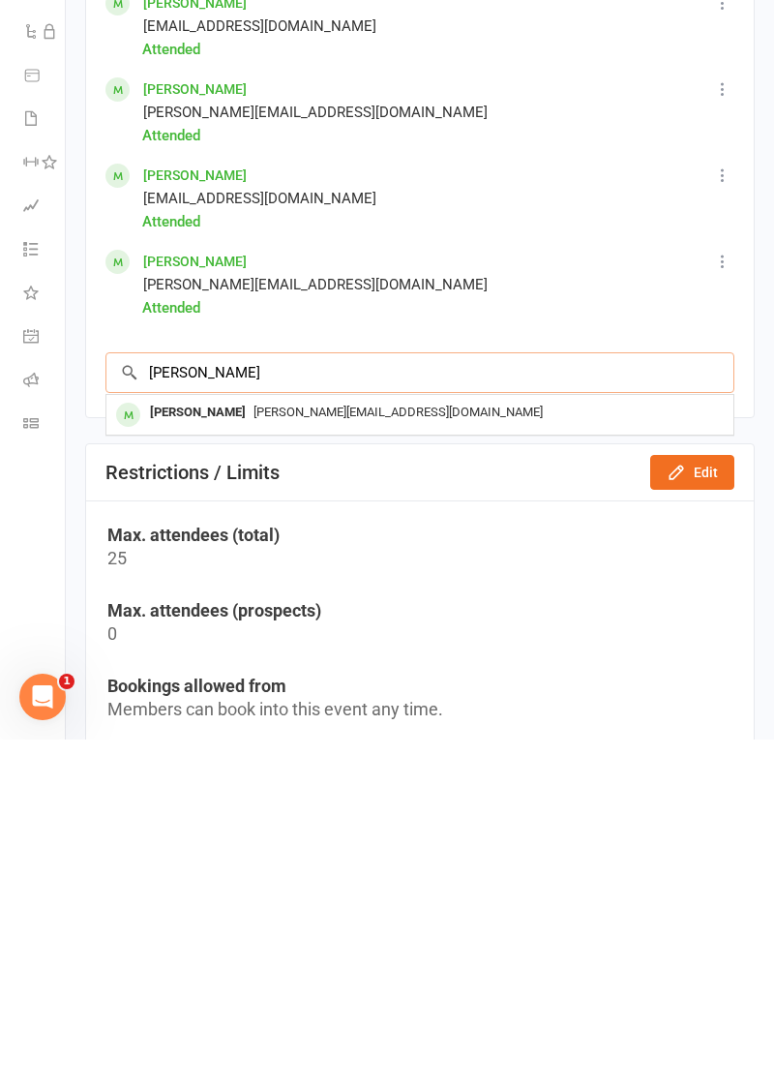
type input "[PERSON_NAME]"
click at [157, 760] on div "[PERSON_NAME]" at bounding box center [197, 761] width 111 height 28
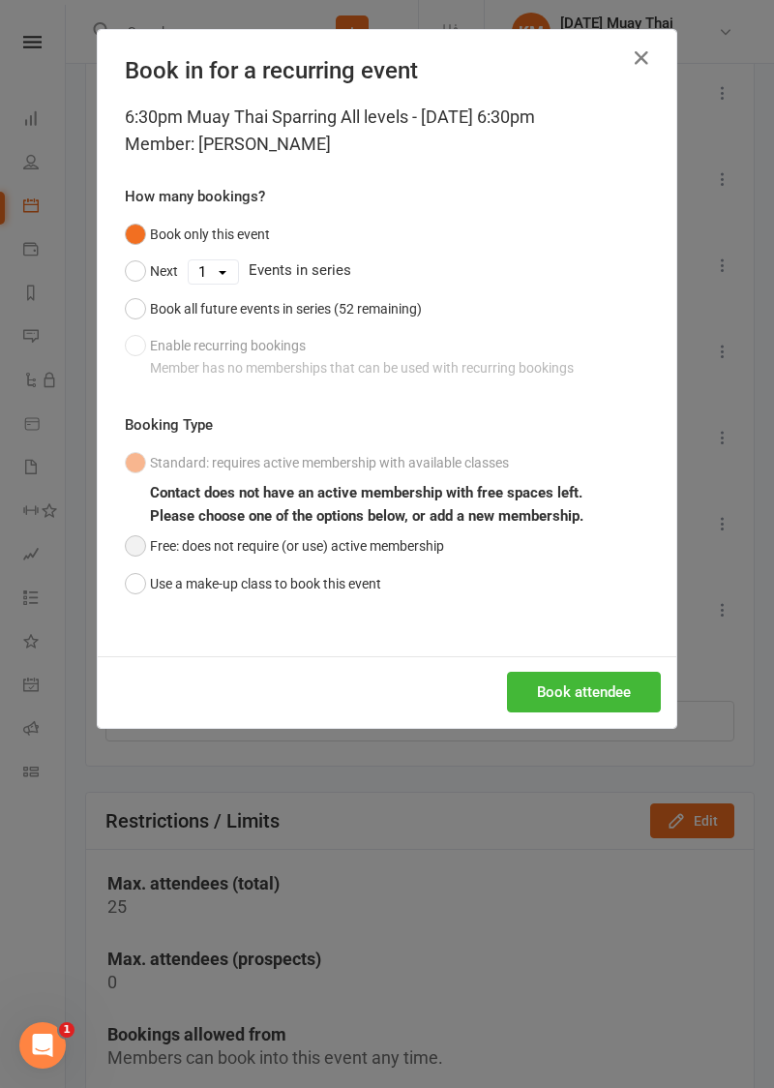
click at [128, 546] on button "Free: does not require (or use) active membership" at bounding box center [284, 545] width 319 height 37
click at [571, 686] on button "Book attendee" at bounding box center [584, 691] width 154 height 41
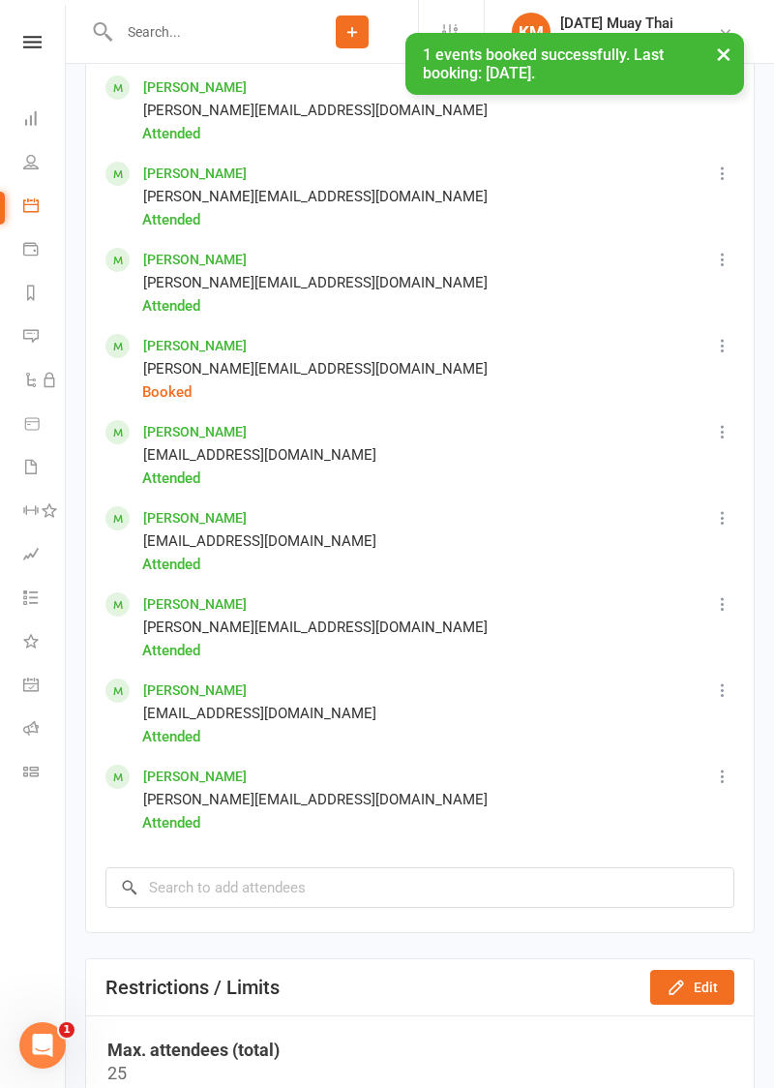
scroll to position [2315, 0]
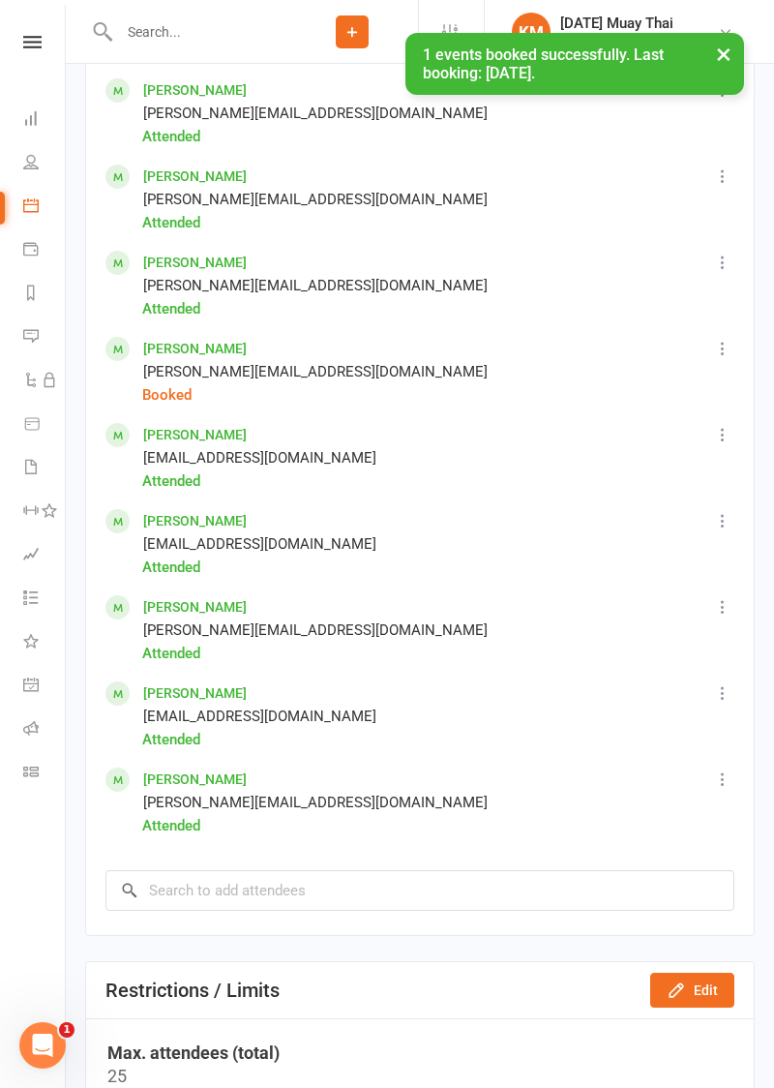
click at [726, 352] on icon at bounding box center [722, 348] width 19 height 19
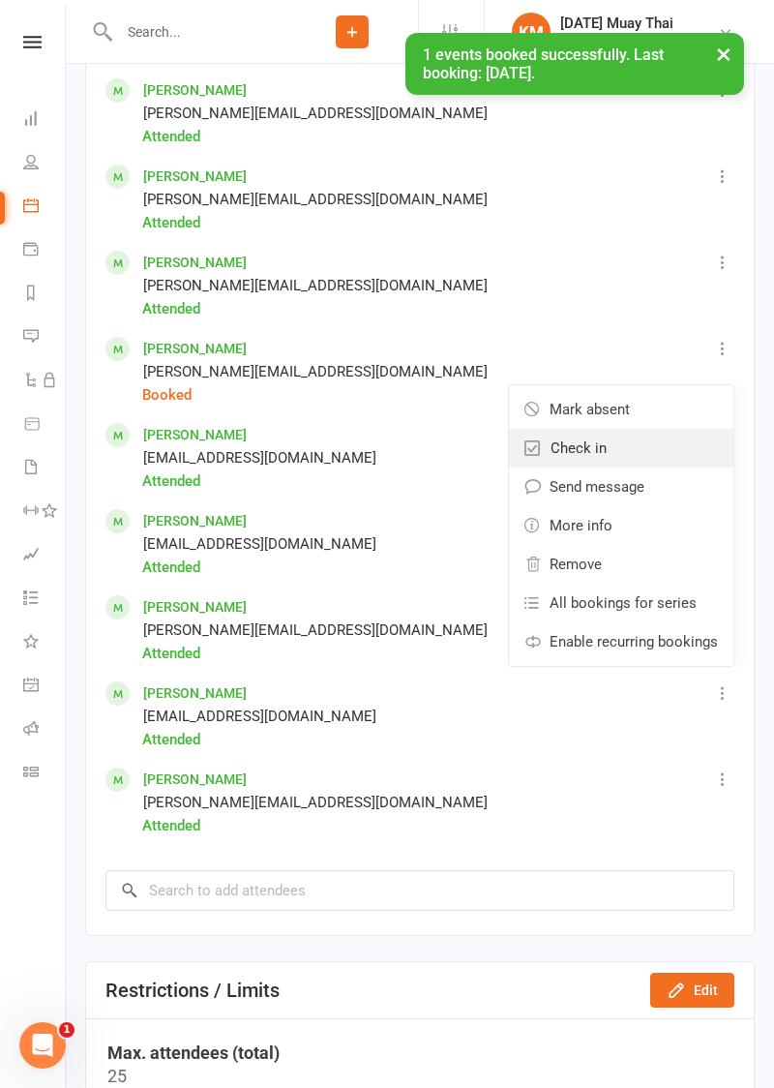
click at [617, 455] on link "Check in" at bounding box center [621, 448] width 224 height 39
